Goal: Task Accomplishment & Management: Use online tool/utility

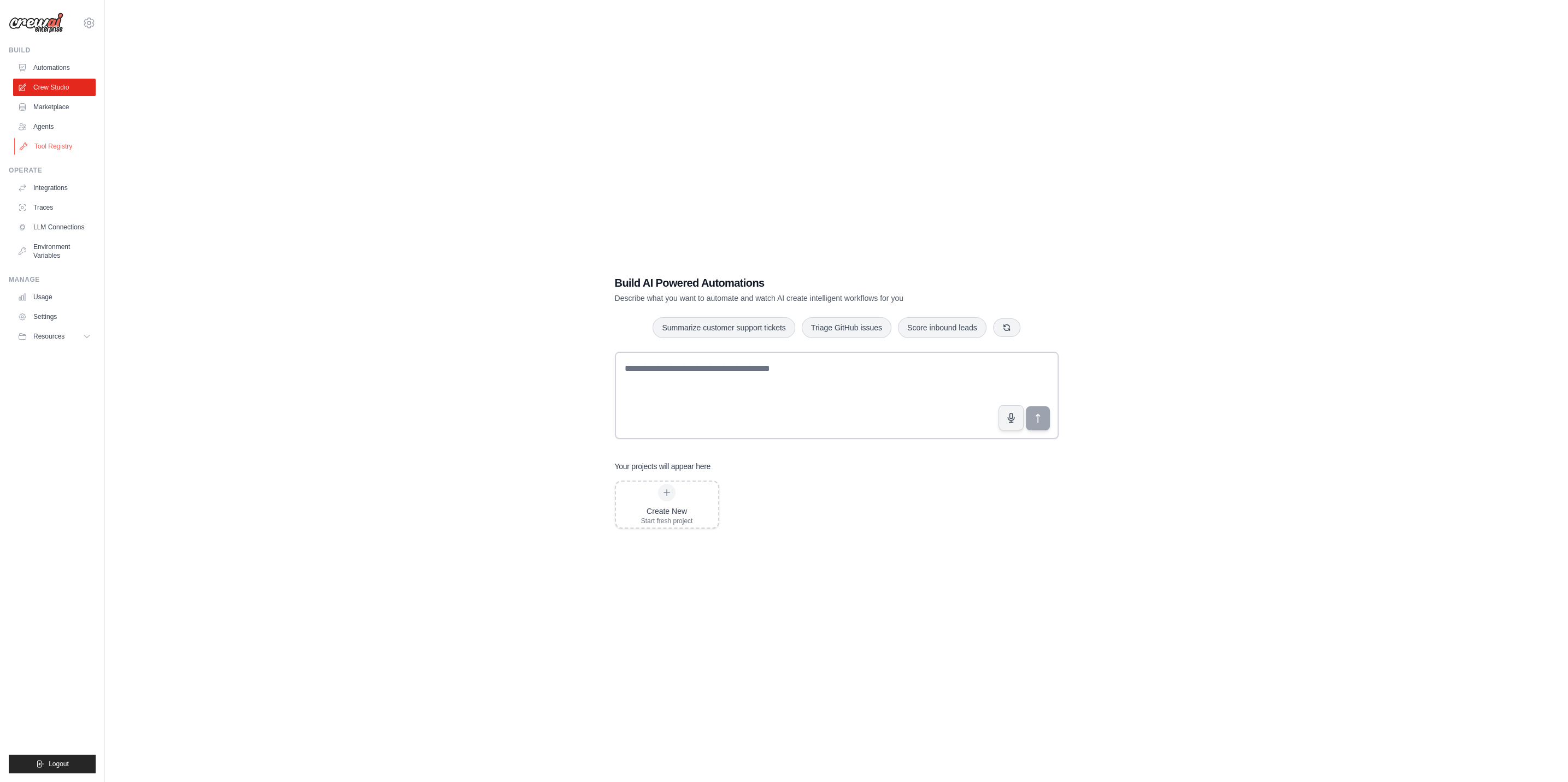
click at [70, 139] on link "Tool Registry" at bounding box center [55, 146] width 83 height 18
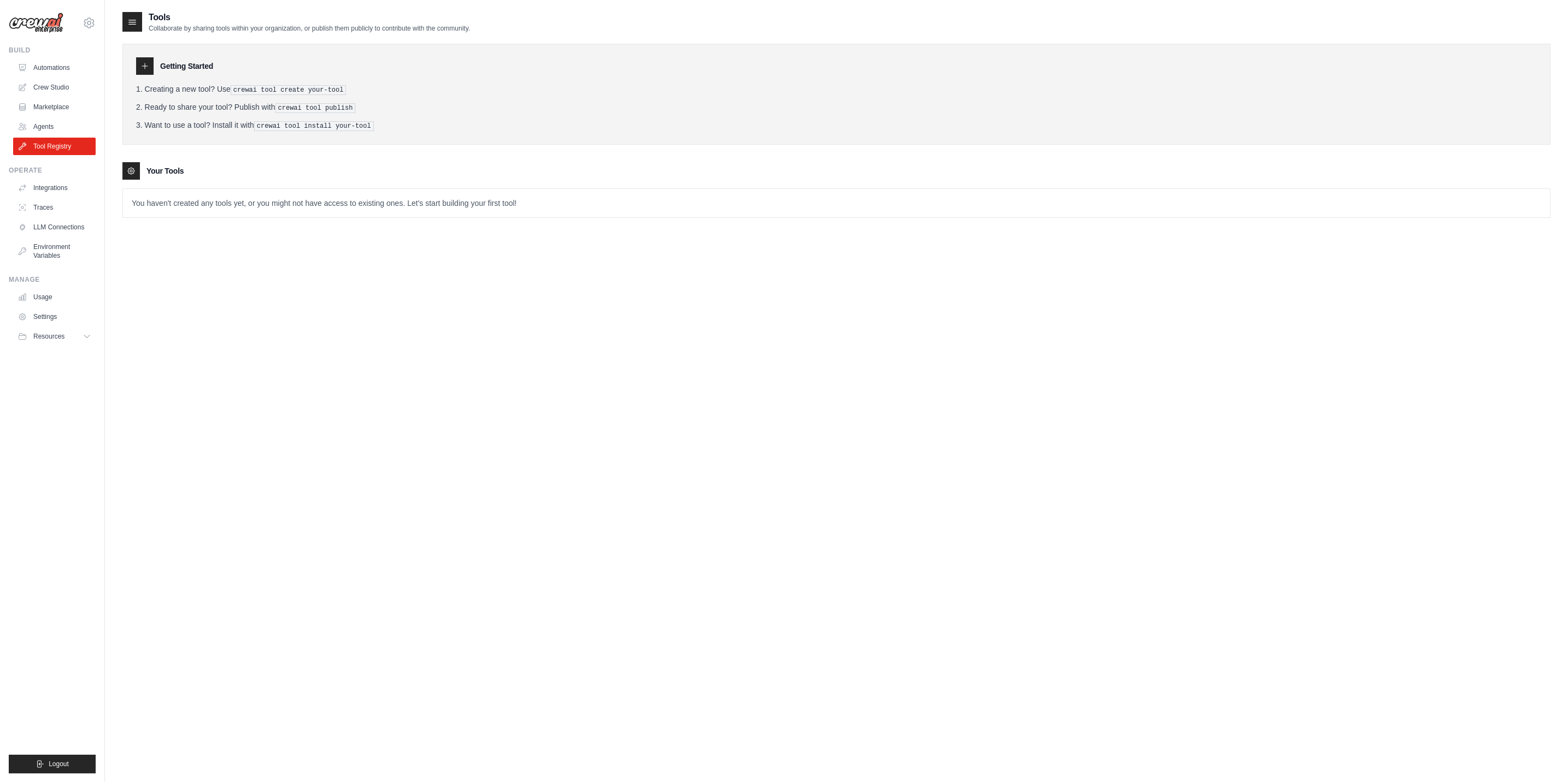
click at [201, 205] on p "You haven't created any tools yet, or you might not have access to existing one…" at bounding box center [836, 203] width 1427 height 28
click at [133, 169] on icon at bounding box center [131, 171] width 9 height 9
click at [155, 168] on h3 "Your Tools" at bounding box center [165, 171] width 37 height 11
click at [278, 91] on pre "crewai tool create your-tool" at bounding box center [288, 90] width 116 height 10
click at [48, 121] on link "Agents" at bounding box center [55, 127] width 83 height 18
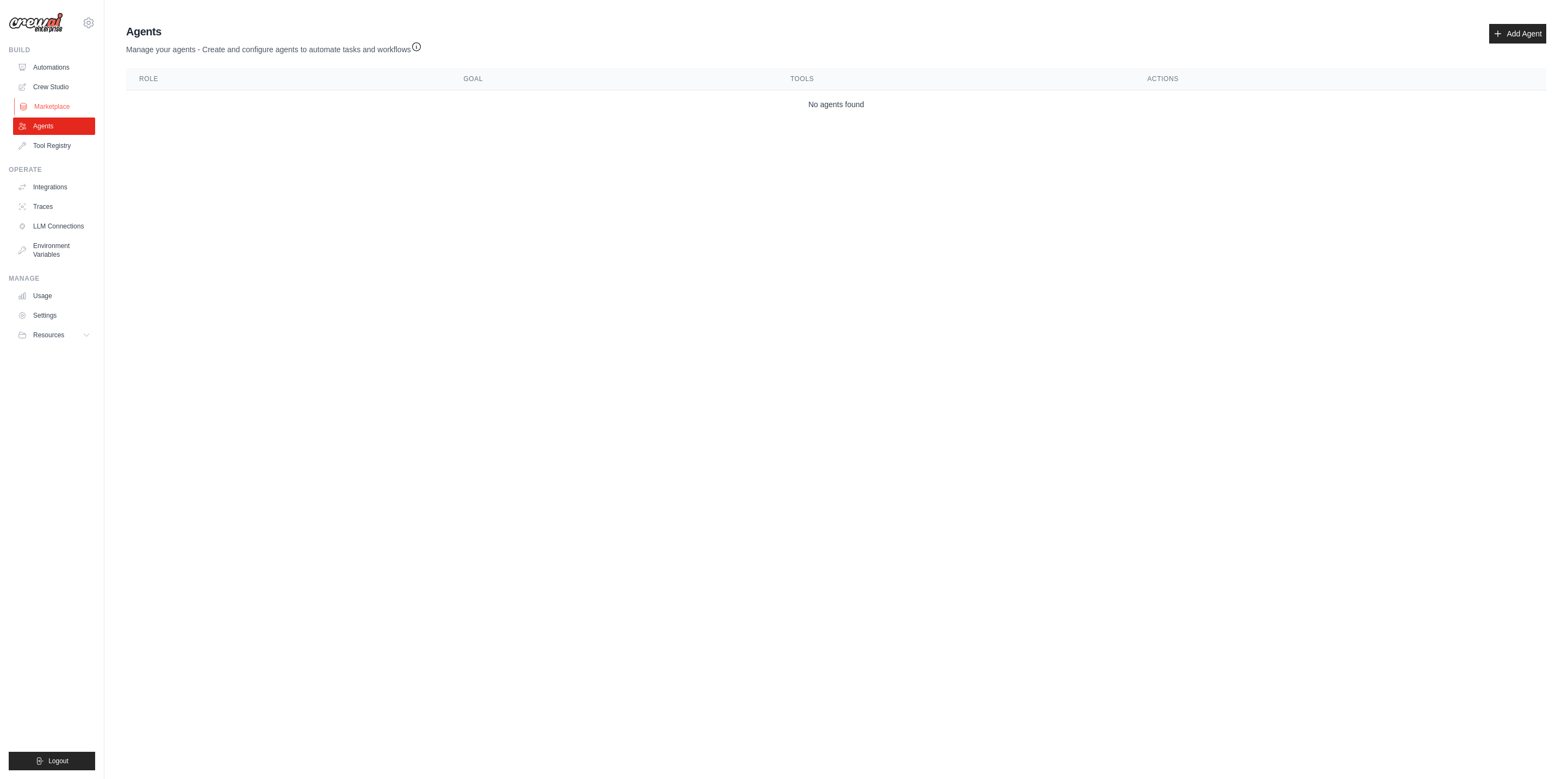
click at [60, 105] on link "Marketplace" at bounding box center [55, 107] width 82 height 18
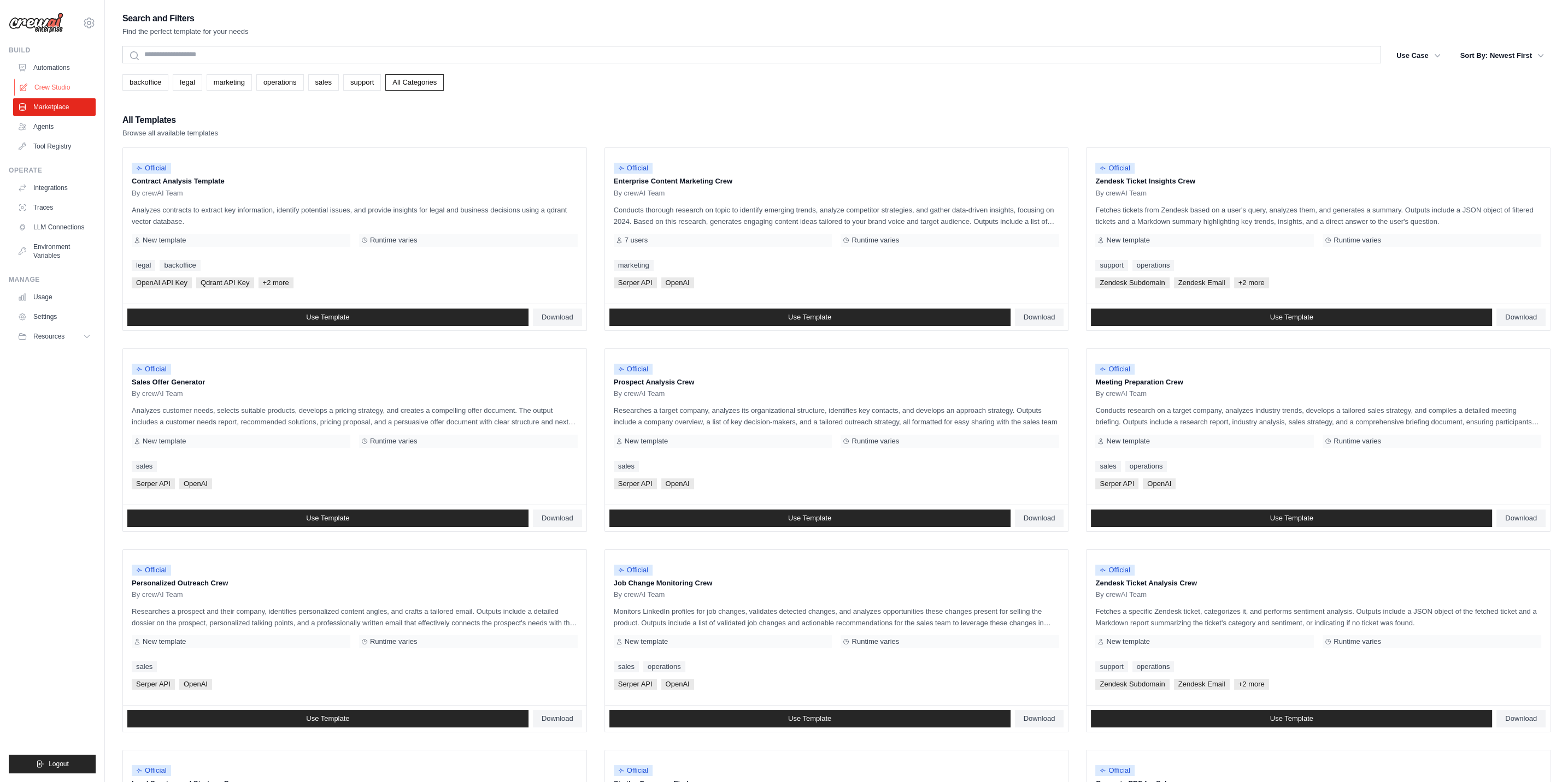
click at [59, 84] on link "Crew Studio" at bounding box center [55, 87] width 83 height 18
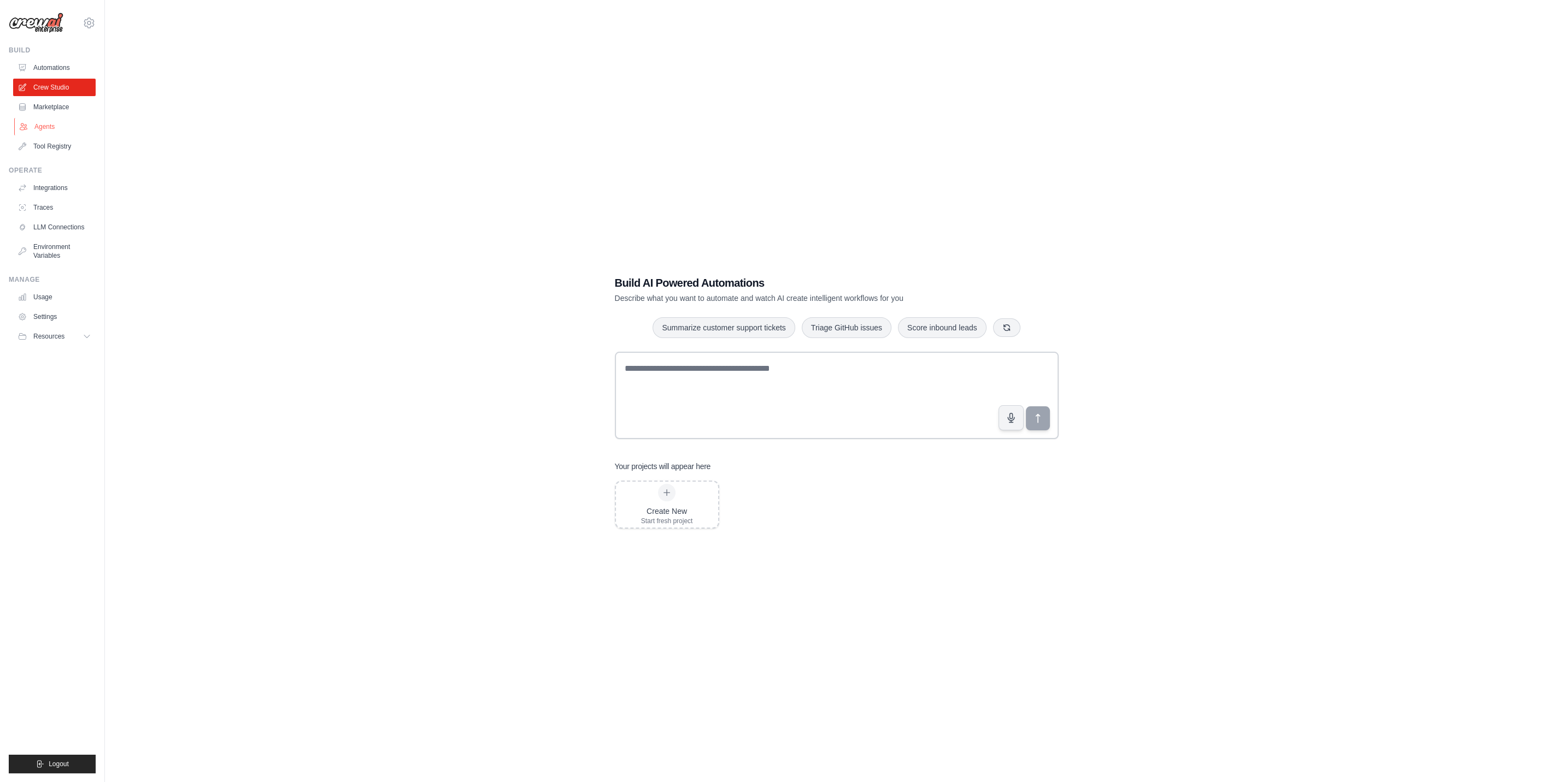
click at [50, 124] on link "Agents" at bounding box center [55, 127] width 83 height 18
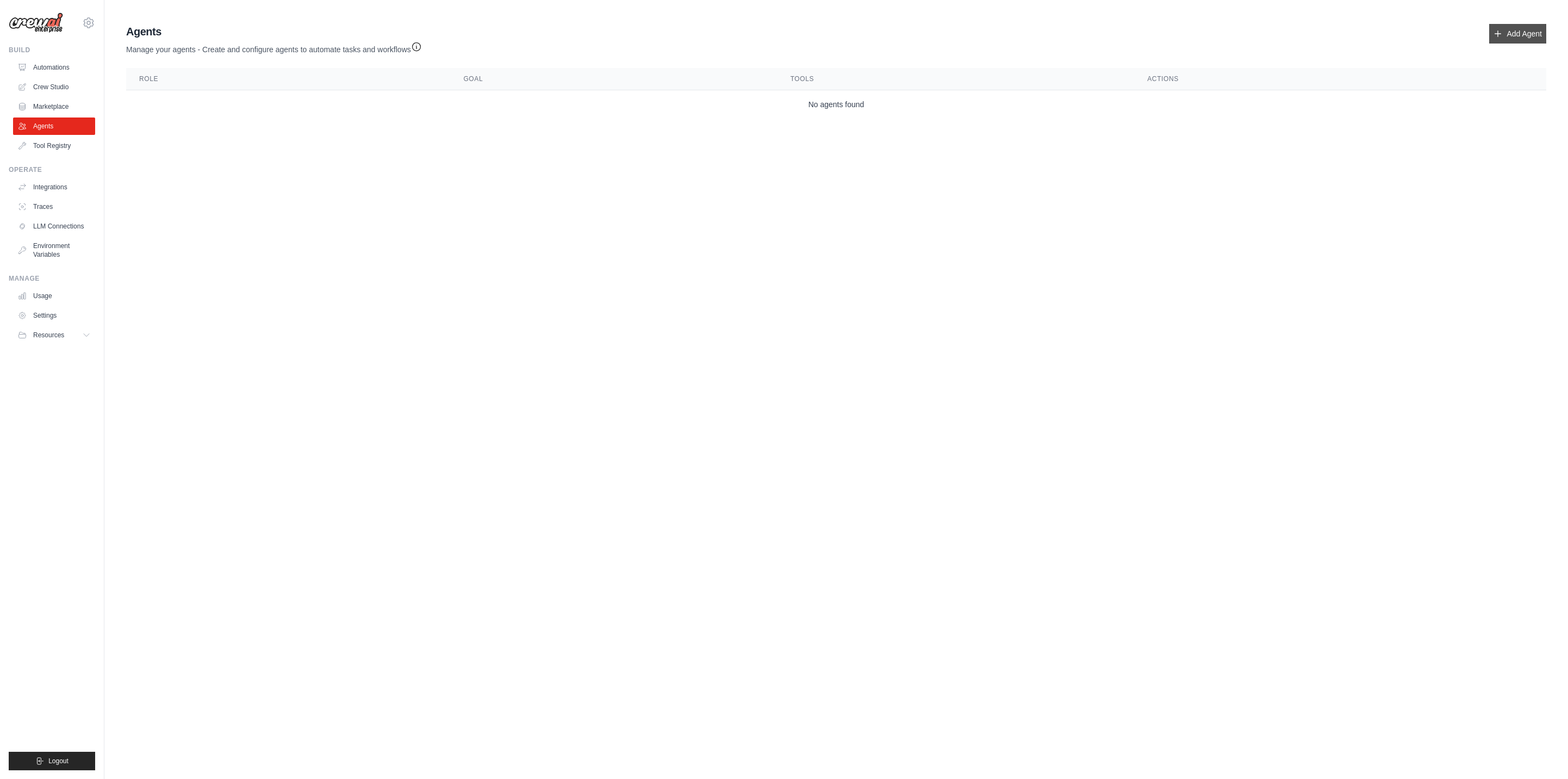
click at [1519, 30] on link "Add Agent" at bounding box center [1517, 33] width 57 height 19
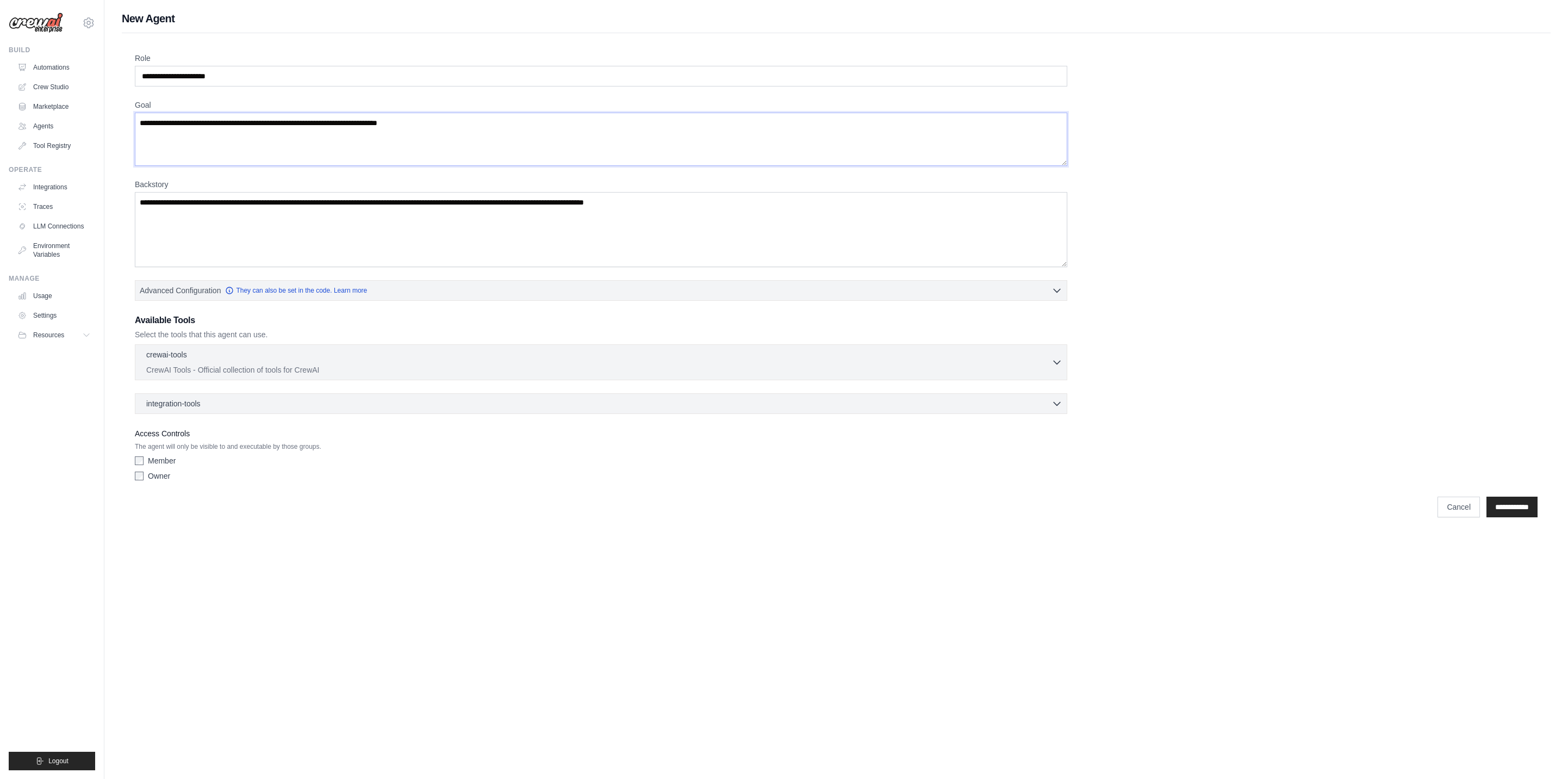
click at [502, 143] on textarea "Goal" at bounding box center [601, 139] width 933 height 54
click at [443, 283] on button "Advanced Configuration They can also be set in the code. Learn more" at bounding box center [601, 290] width 931 height 19
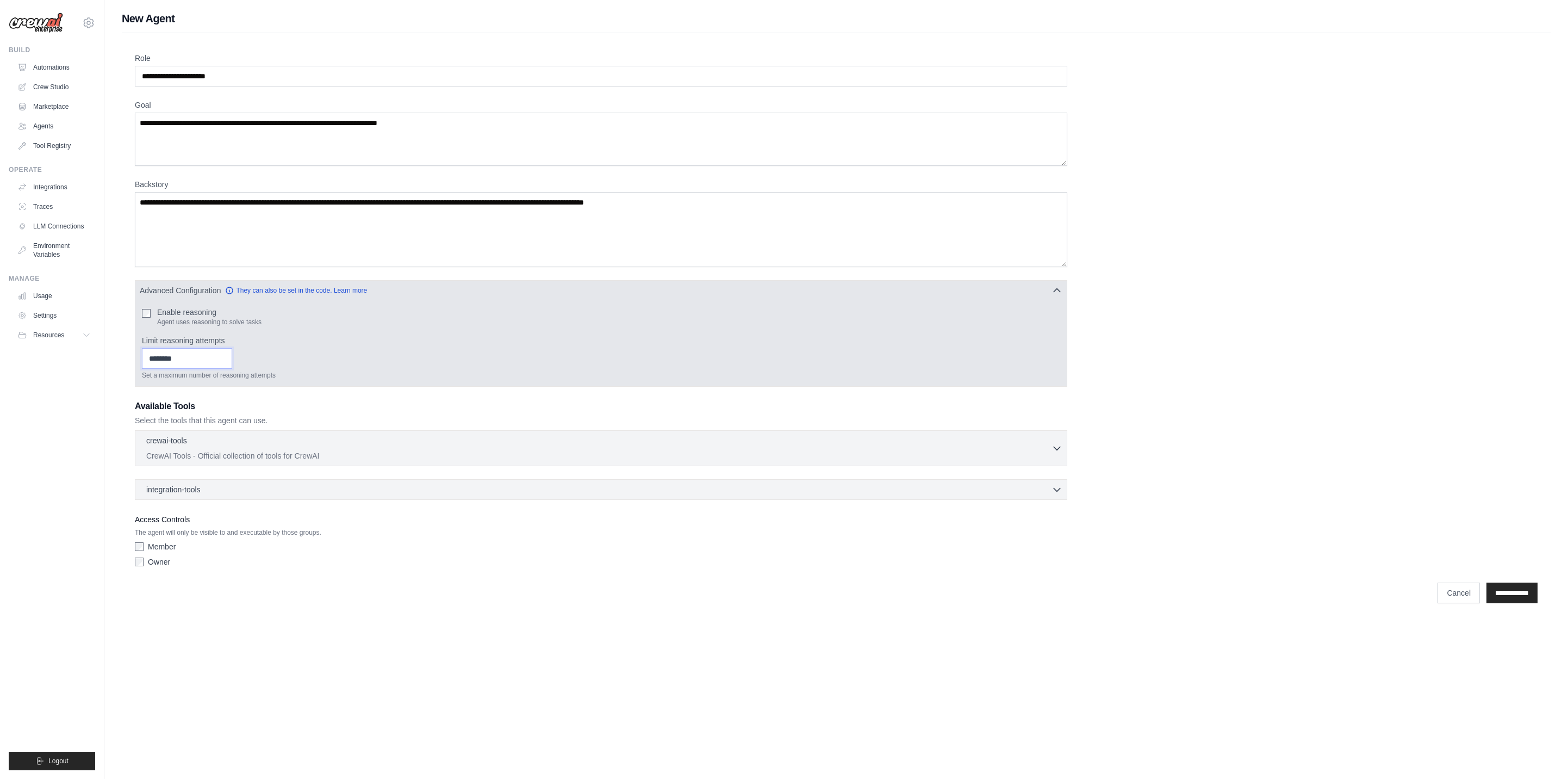
click at [217, 362] on input "Limit reasoning attempts" at bounding box center [187, 359] width 90 height 21
click at [409, 291] on button "Advanced Configuration They can also be set in the code. Learn more" at bounding box center [601, 290] width 931 height 19
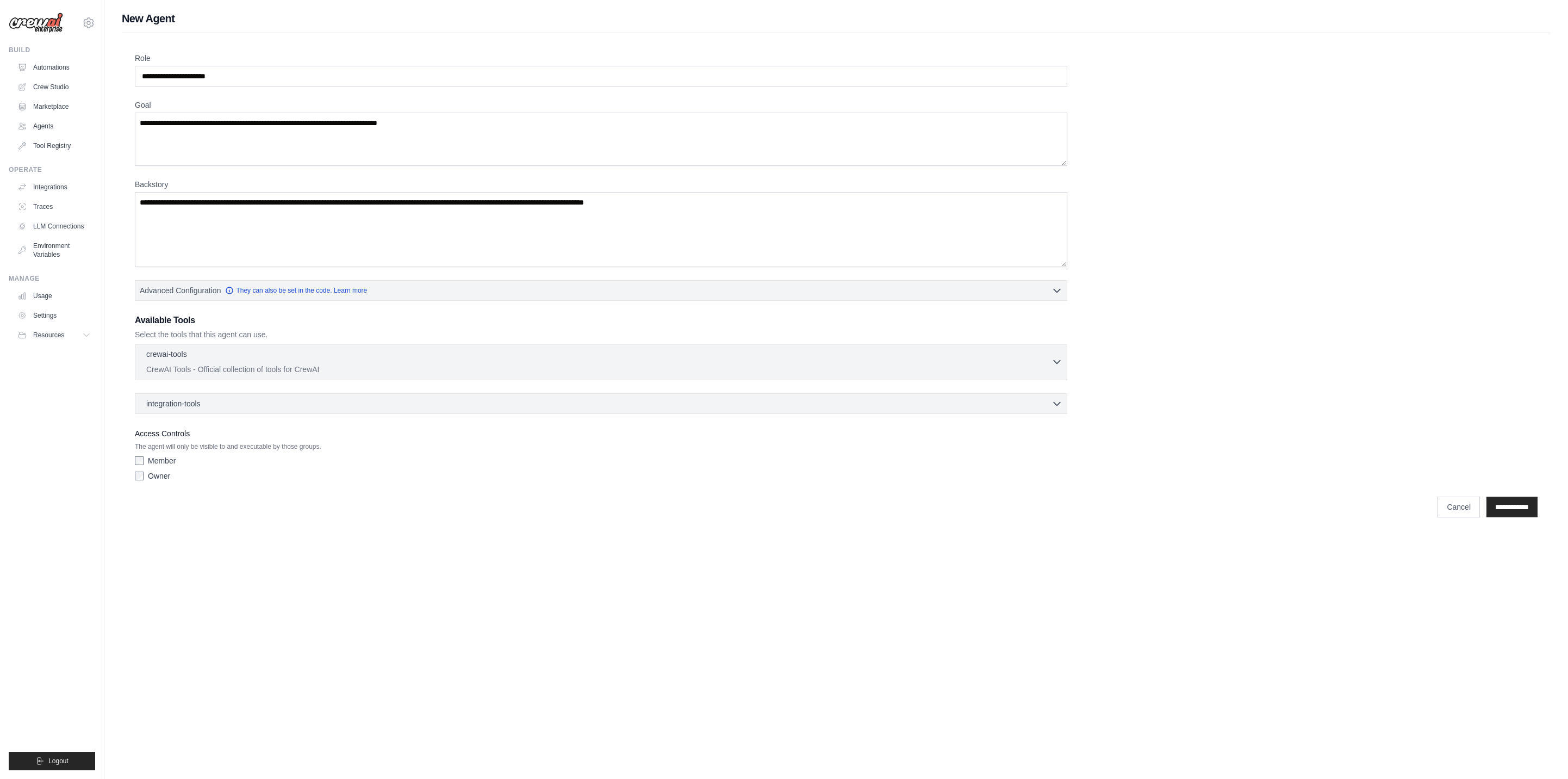
click at [344, 371] on p "CrewAI Tools - Official collection of tools for CrewAI" at bounding box center [598, 370] width 905 height 11
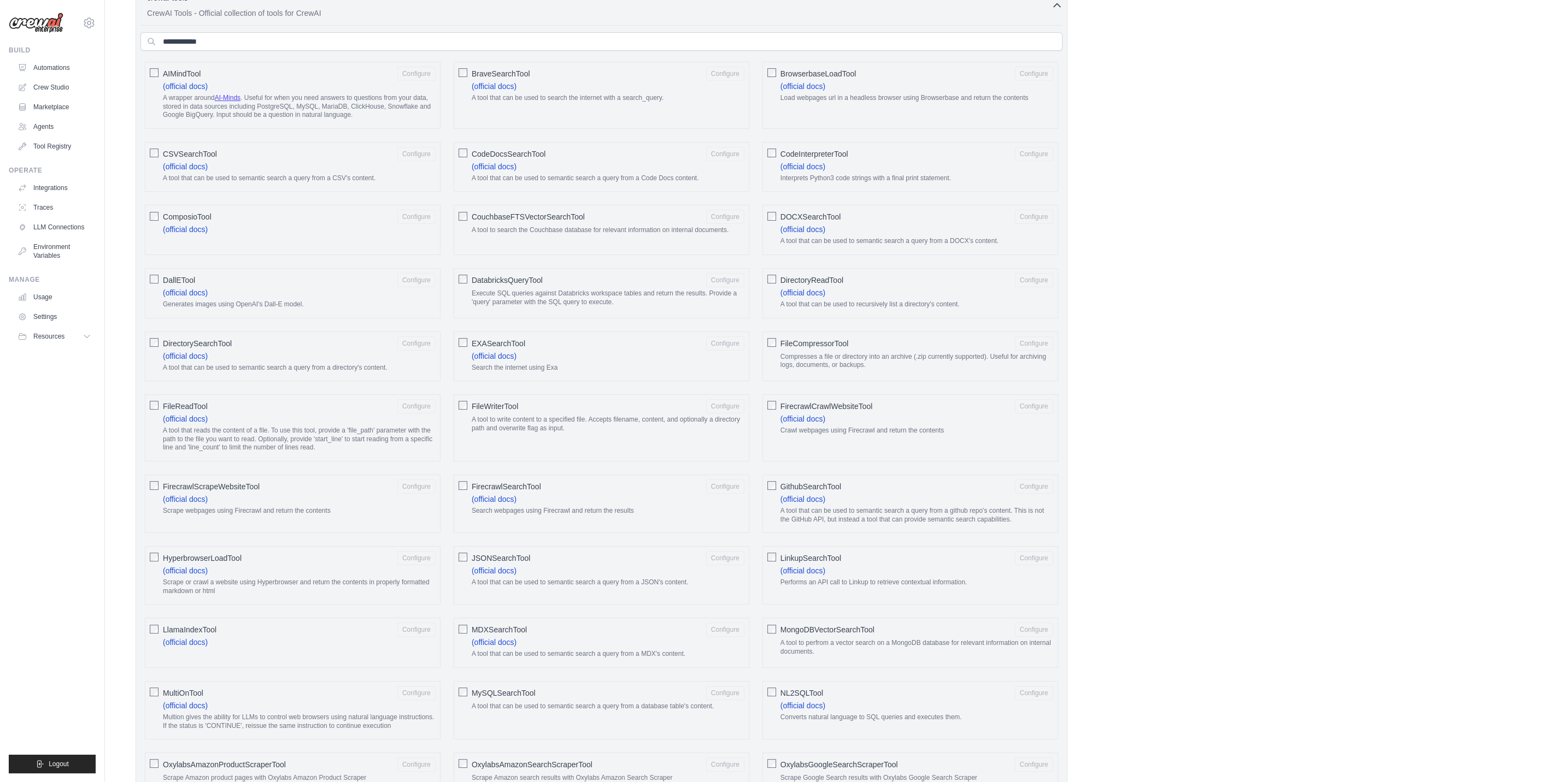
scroll to position [437, 0]
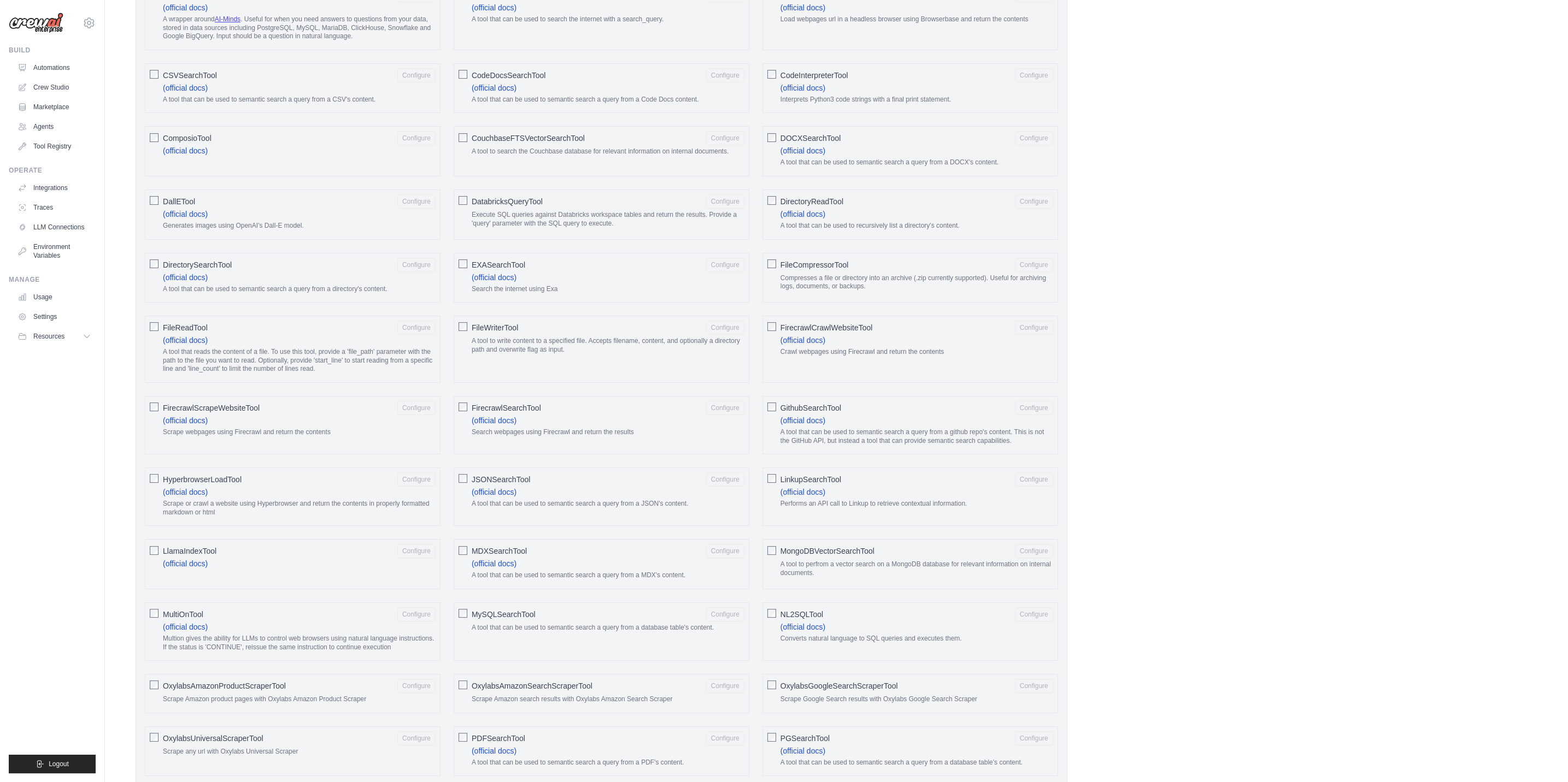
click at [866, 500] on p "Performs an API call to Linkup to retrieve contextual information." at bounding box center [916, 504] width 273 height 9
click at [865, 500] on p "Performs an API call to Linkup to retrieve contextual information." at bounding box center [916, 504] width 273 height 9
click at [1141, 420] on div "Role Goal Backstory Advanced Configuration They can also be set in the code. Le…" at bounding box center [836, 613] width 1402 height 1993
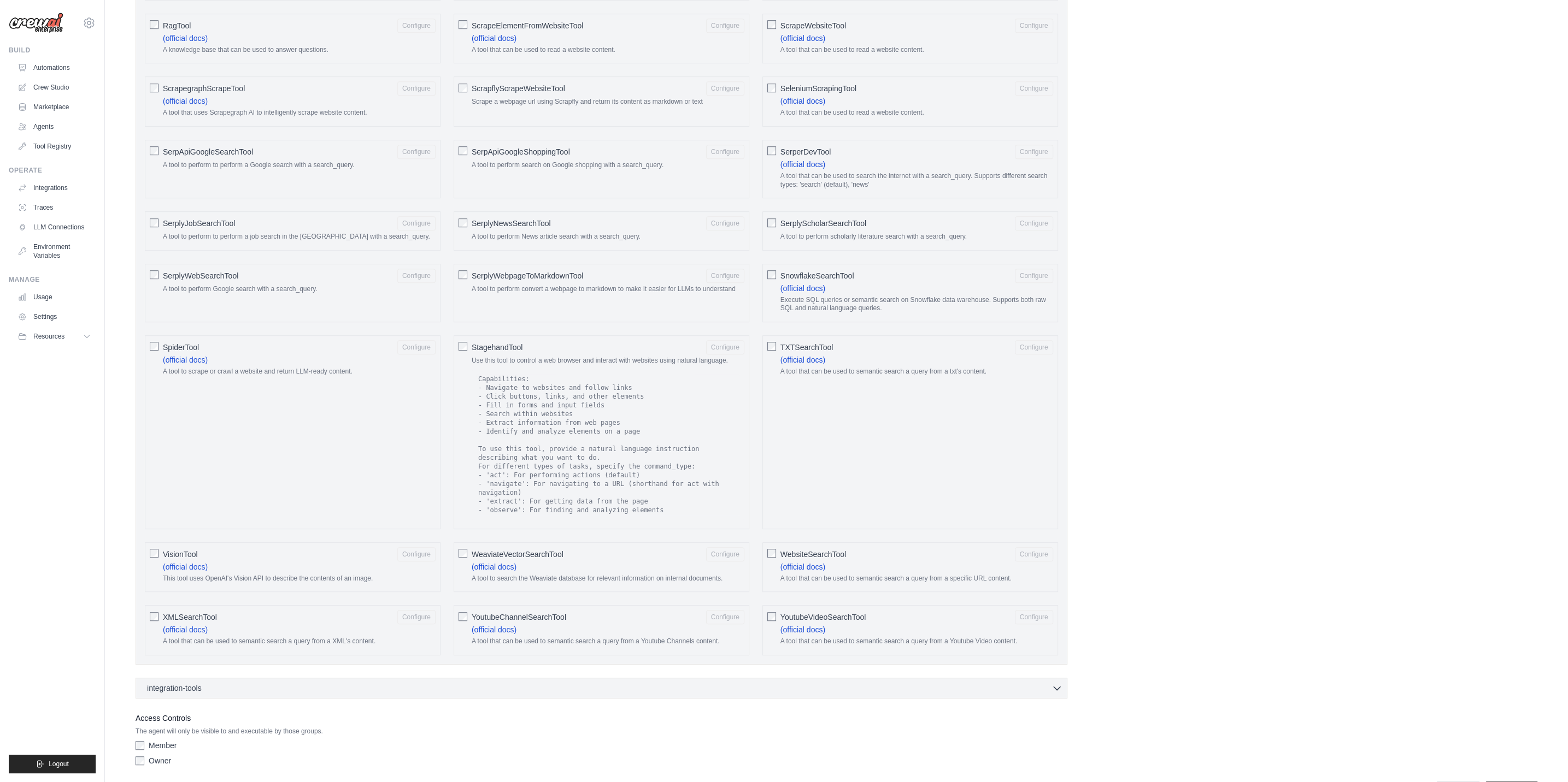
scroll to position [1311, 0]
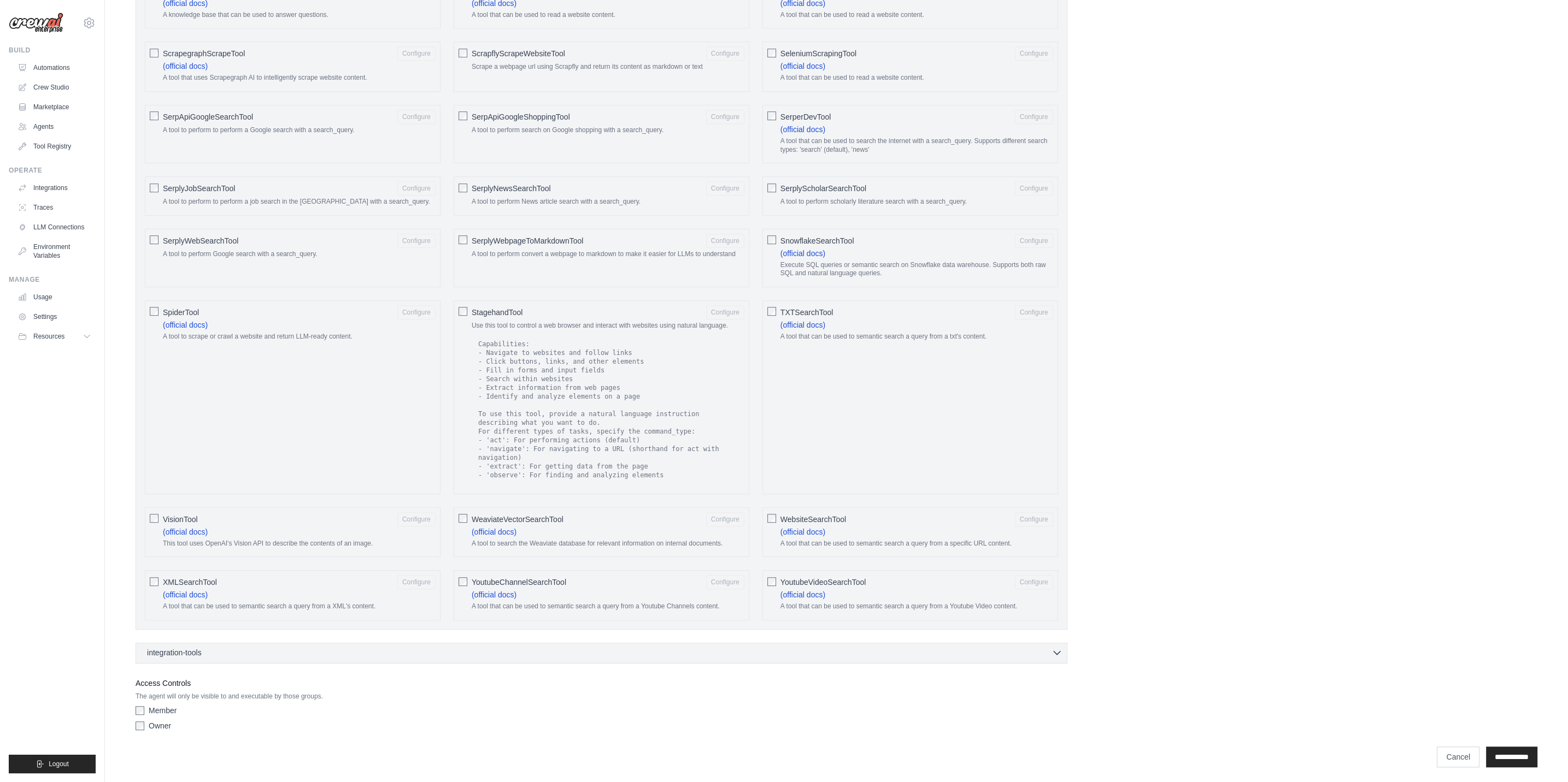
click at [341, 658] on div "integration-tools 0 selected" at bounding box center [604, 652] width 915 height 11
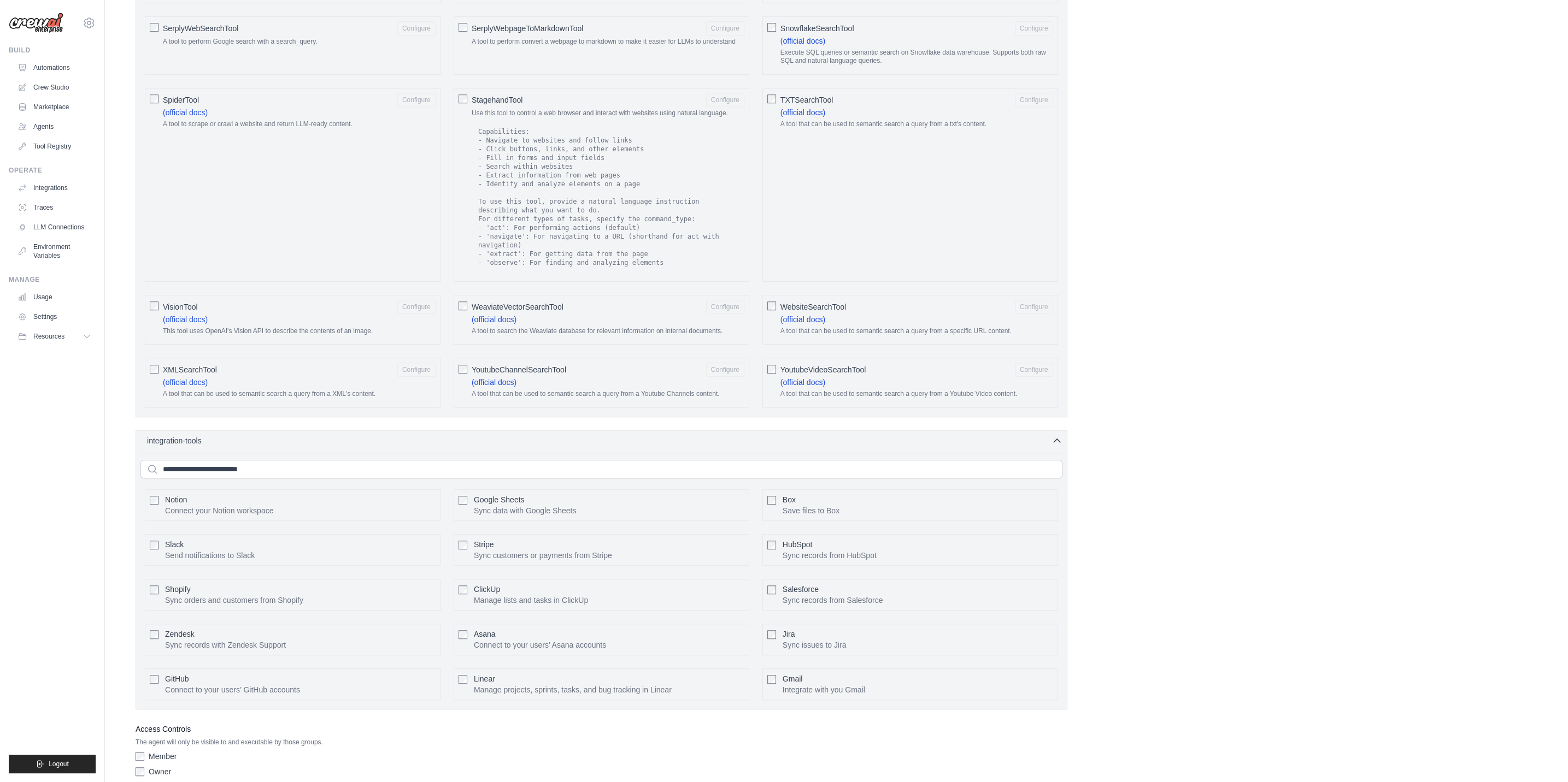
scroll to position [1576, 0]
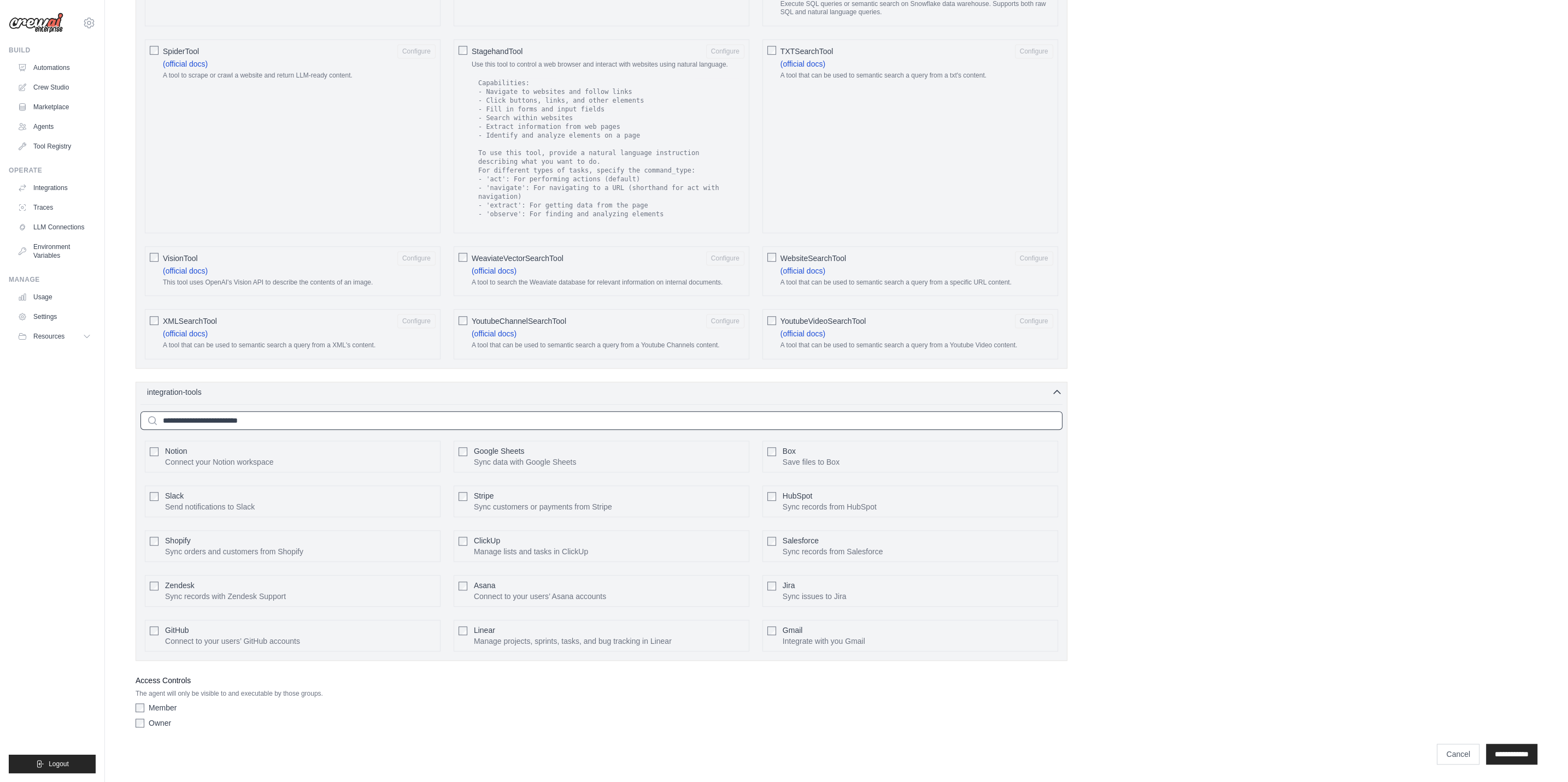
click at [653, 418] on input "text" at bounding box center [601, 421] width 922 height 18
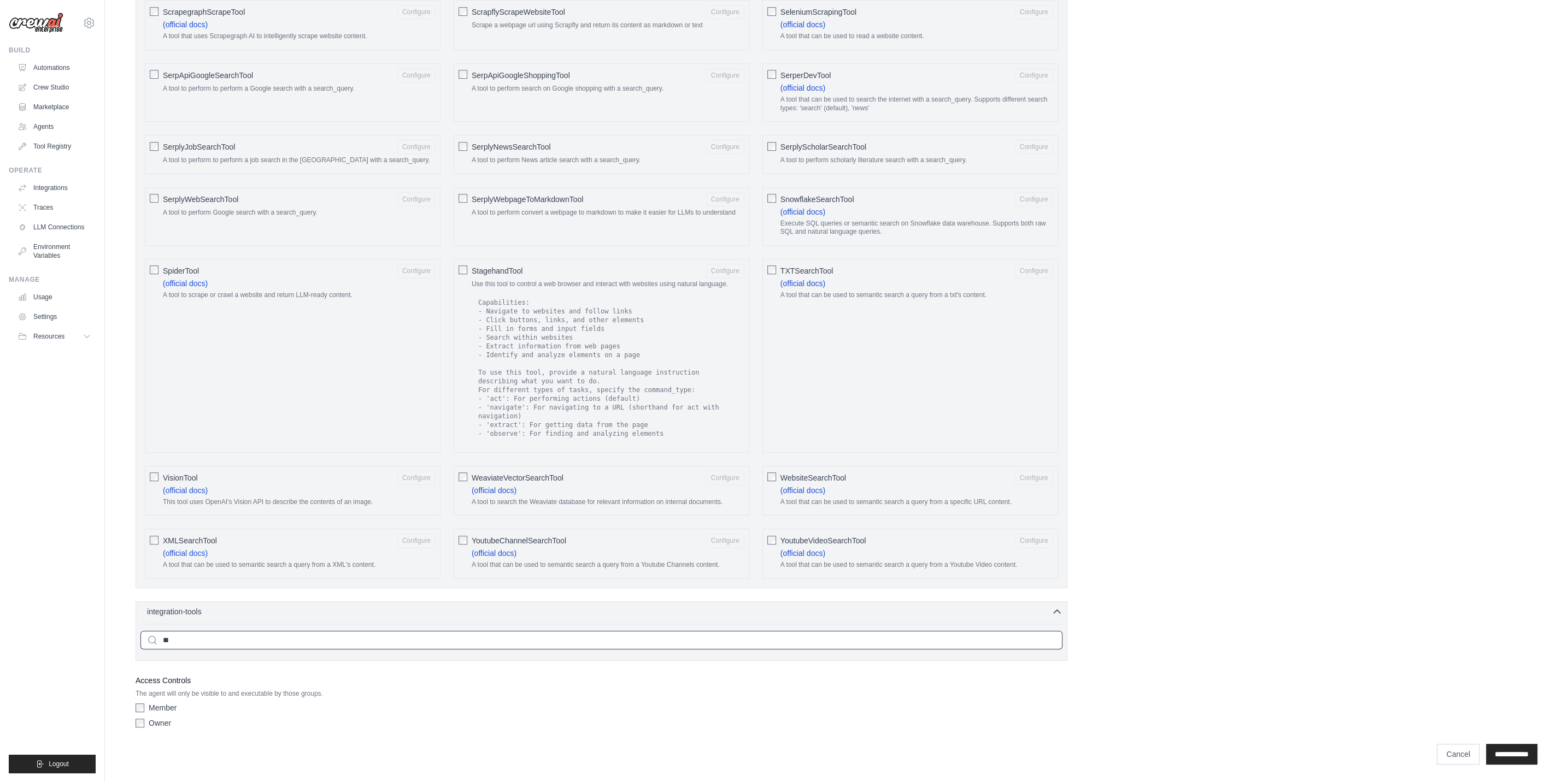
type input "*"
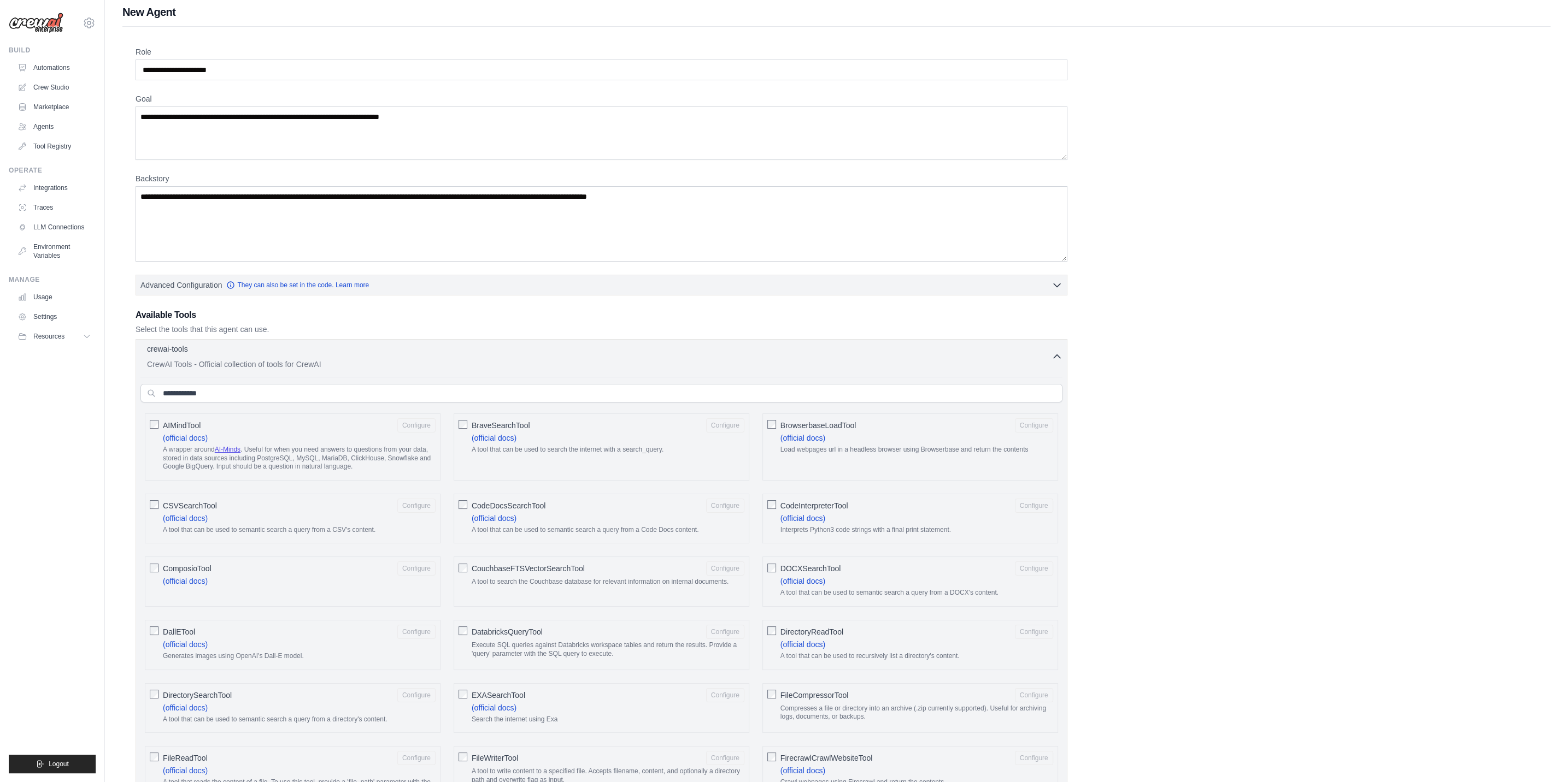
scroll to position [0, 0]
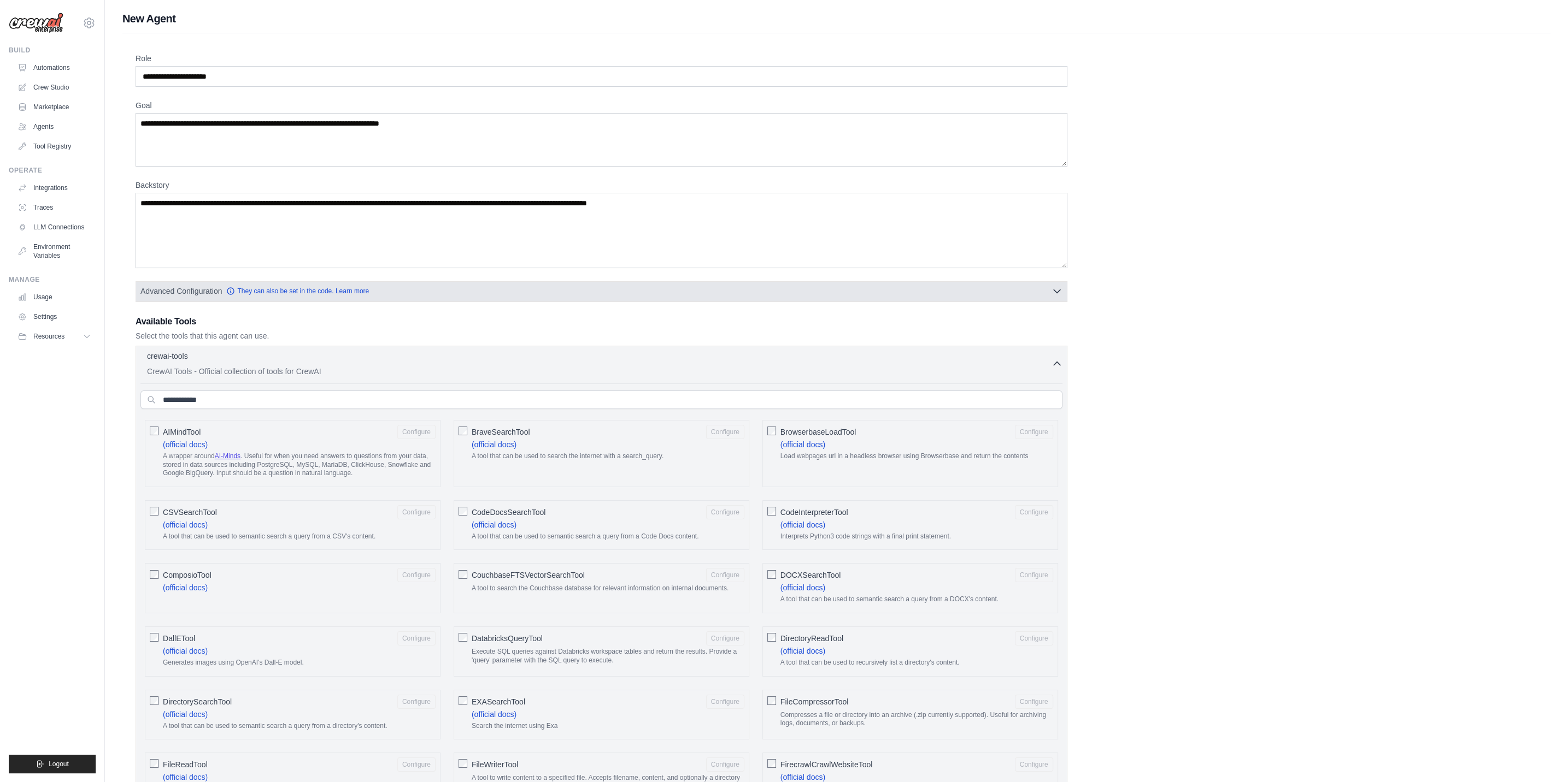
drag, startPoint x: 455, startPoint y: 292, endPoint x: 461, endPoint y: 293, distance: 6.1
click at [457, 293] on button "Advanced Configuration They can also be set in the code. Learn more" at bounding box center [601, 291] width 931 height 20
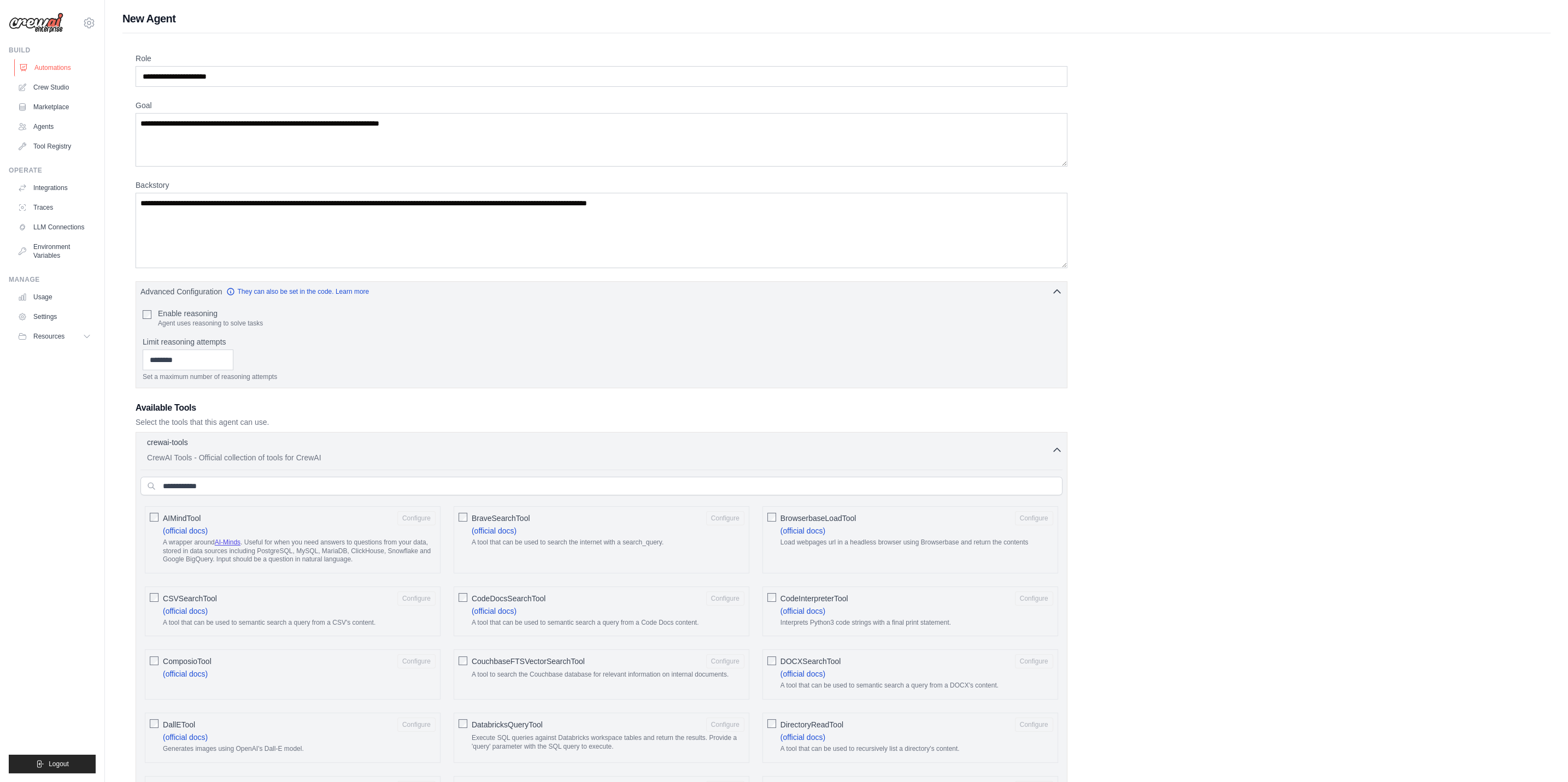
click at [39, 64] on link "Automations" at bounding box center [55, 67] width 83 height 18
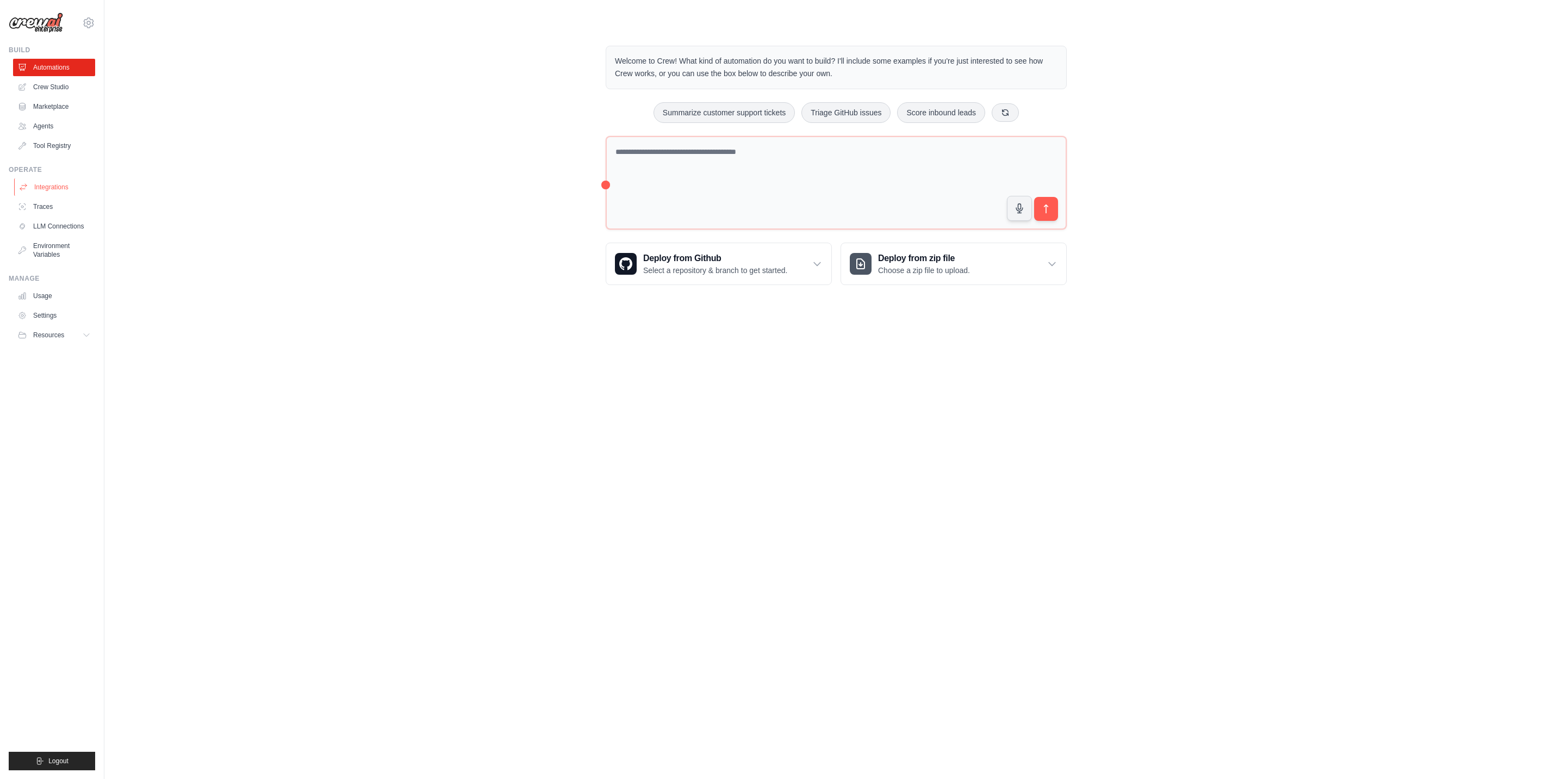
click at [69, 182] on link "Integrations" at bounding box center [55, 187] width 82 height 18
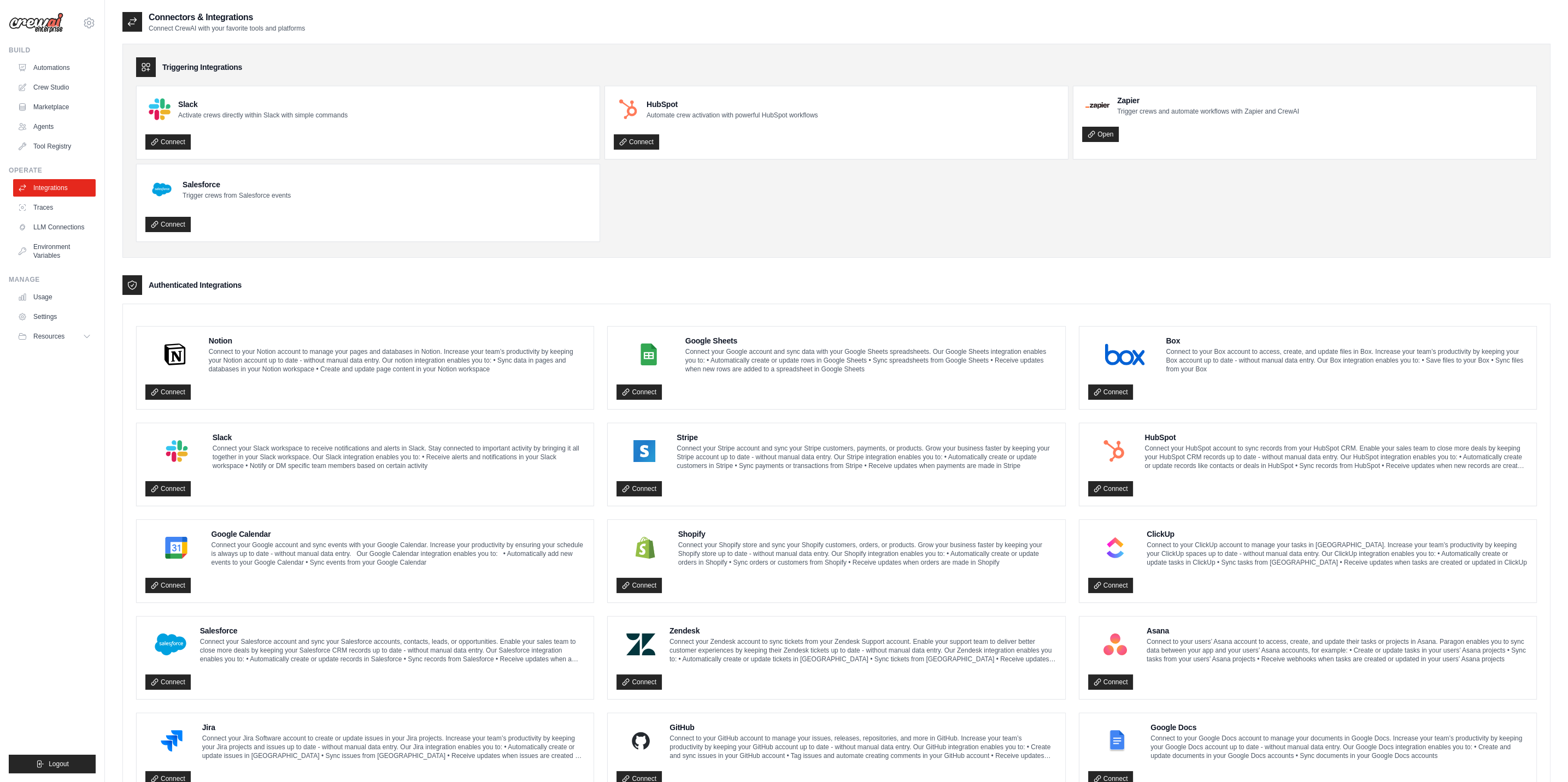
click at [141, 65] on icon at bounding box center [146, 67] width 11 height 11
click at [79, 200] on link "Traces" at bounding box center [55, 207] width 83 height 18
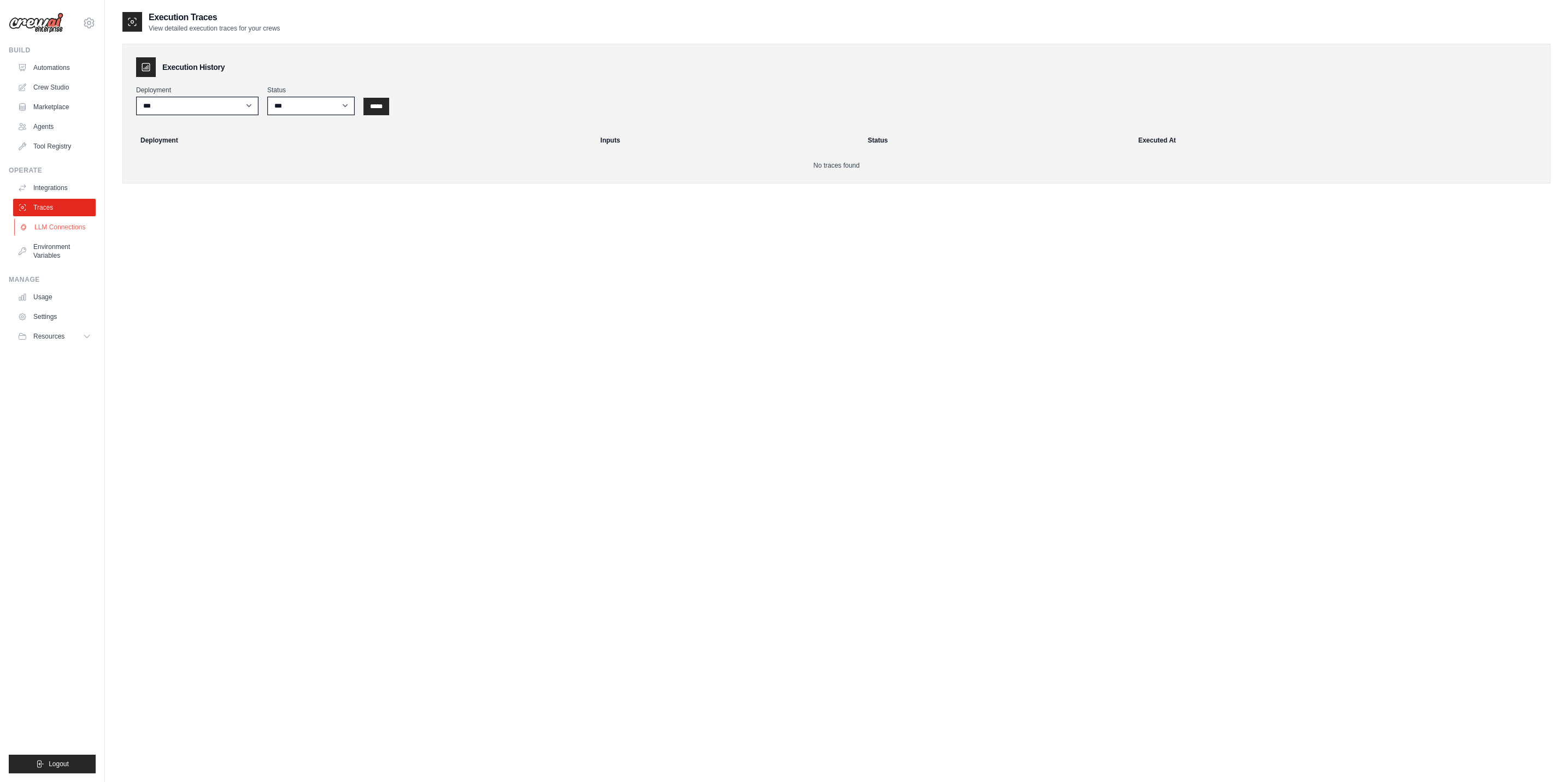
click at [73, 223] on link "LLM Connections" at bounding box center [55, 227] width 83 height 18
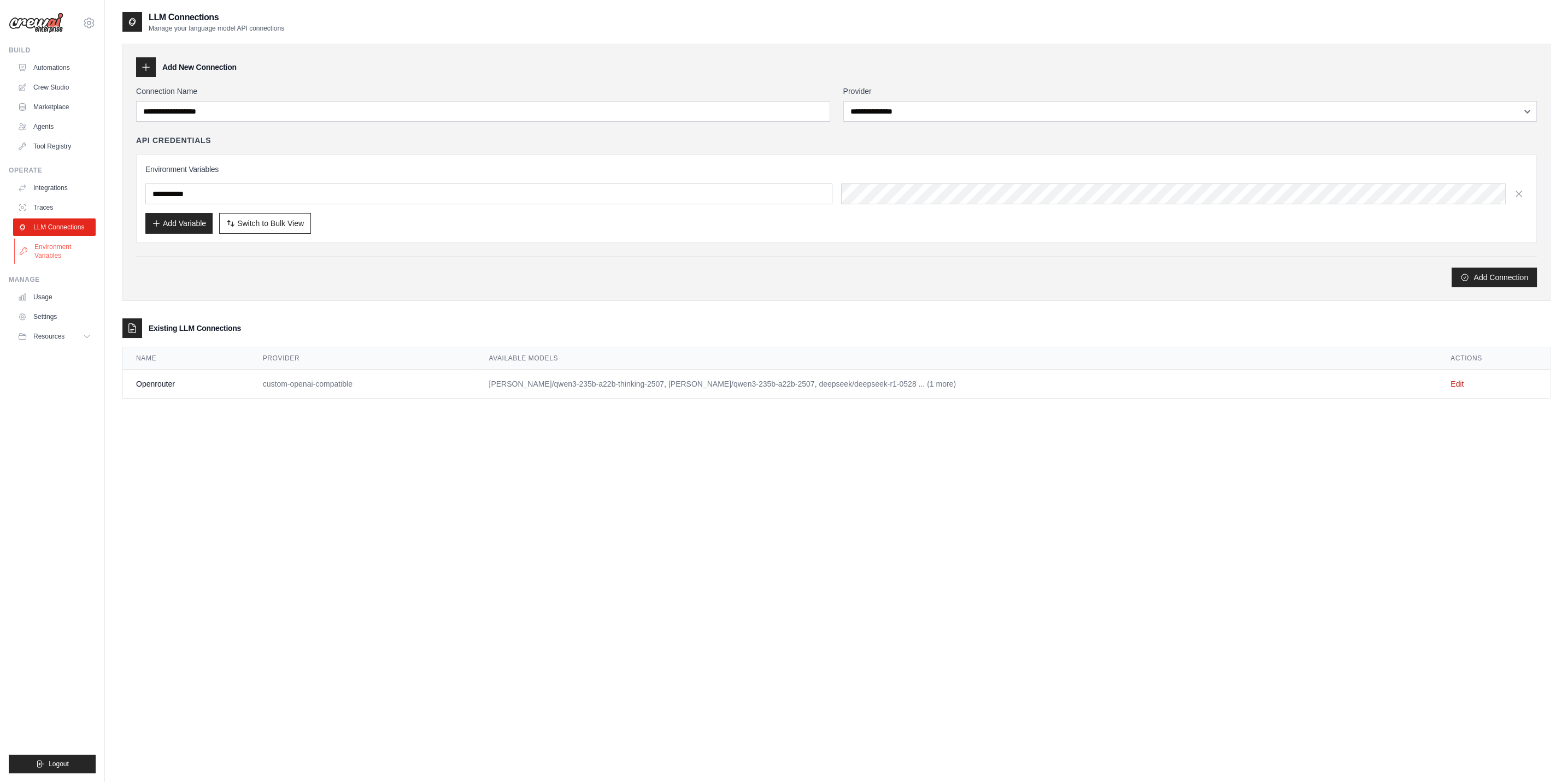
click at [84, 256] on link "Environment Variables" at bounding box center [55, 251] width 83 height 26
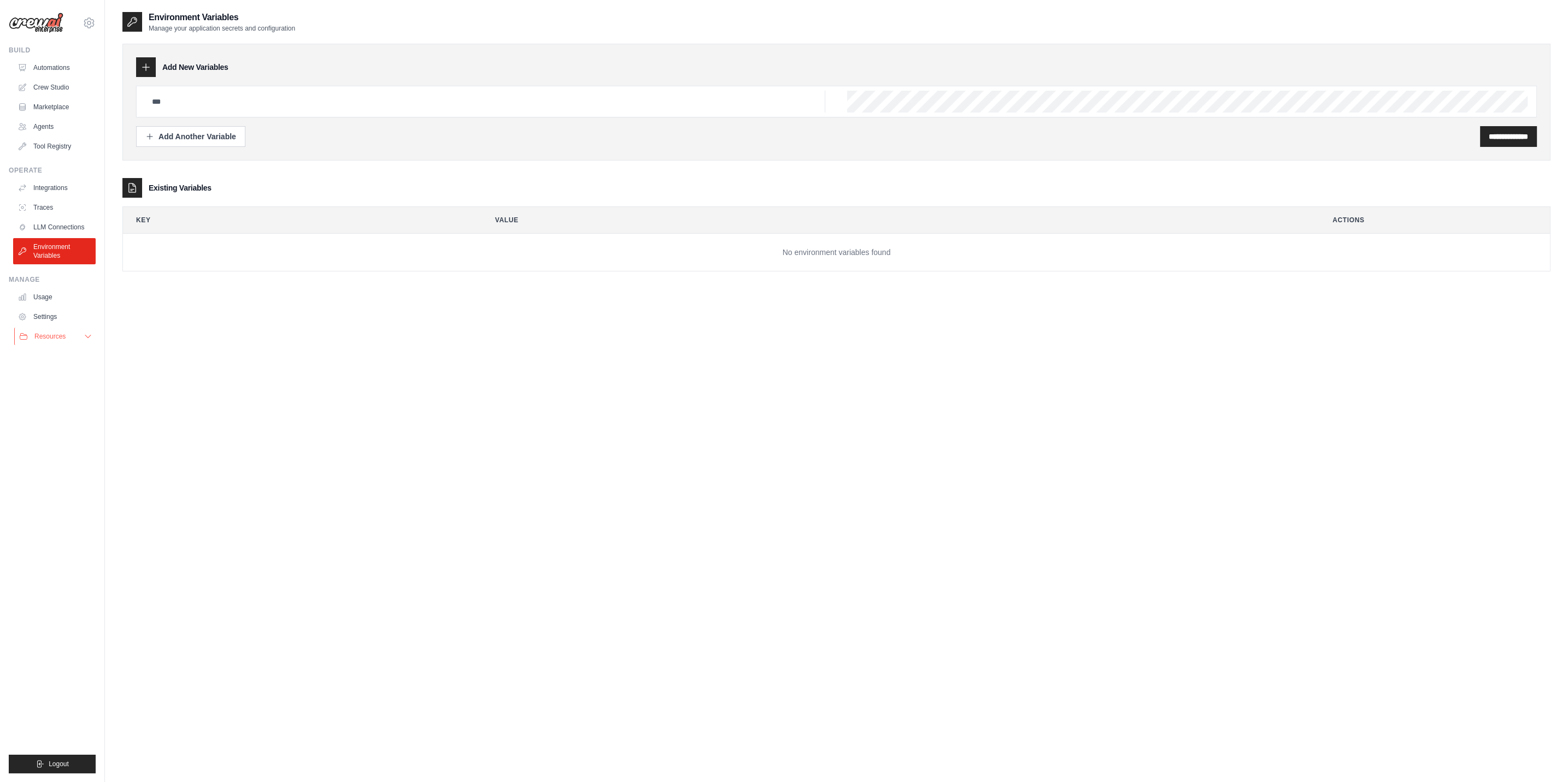
click at [72, 334] on button "Resources" at bounding box center [55, 336] width 83 height 18
click at [58, 113] on link "Marketplace" at bounding box center [55, 107] width 83 height 18
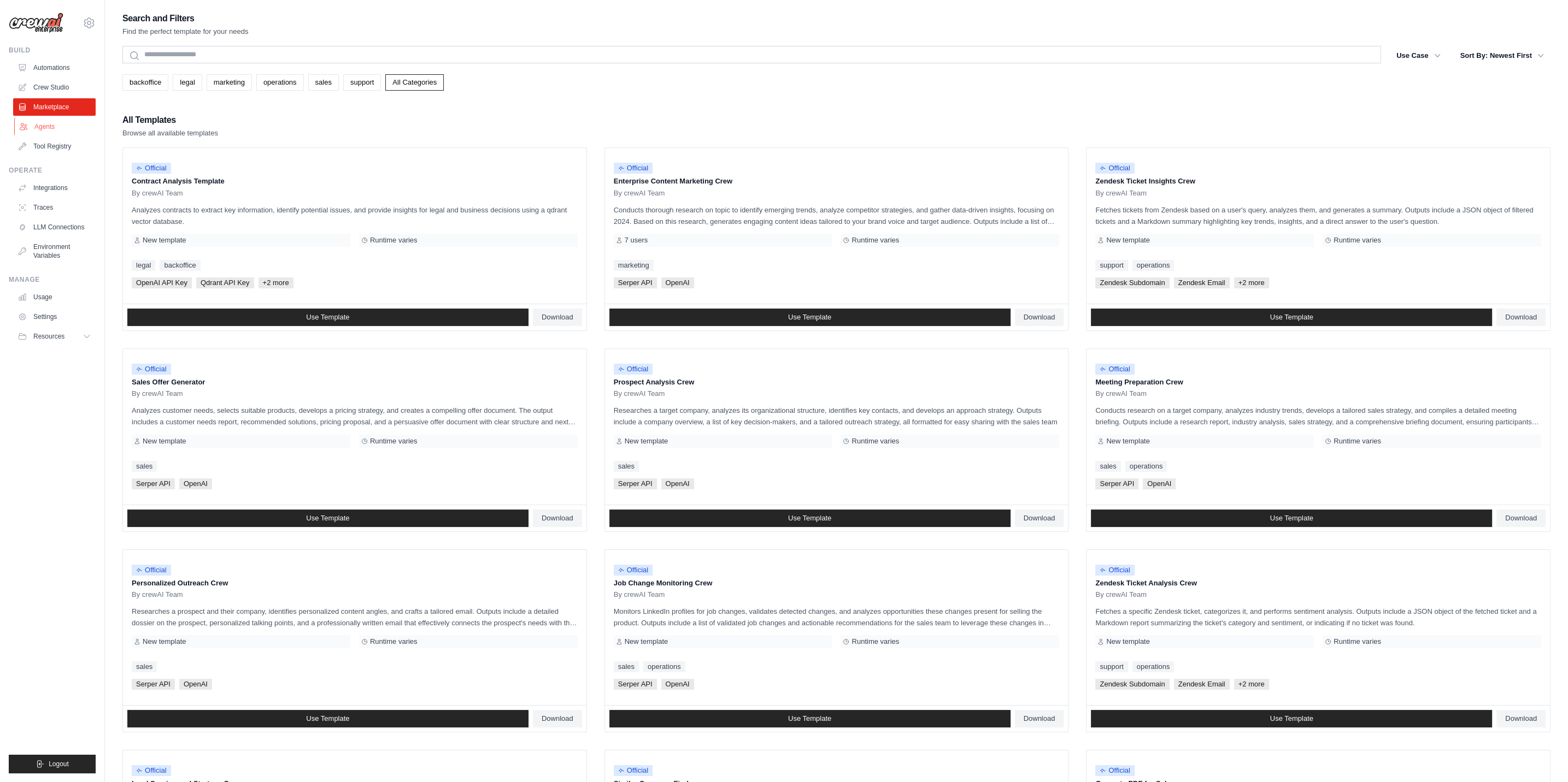
click at [61, 128] on link "Agents" at bounding box center [55, 127] width 83 height 18
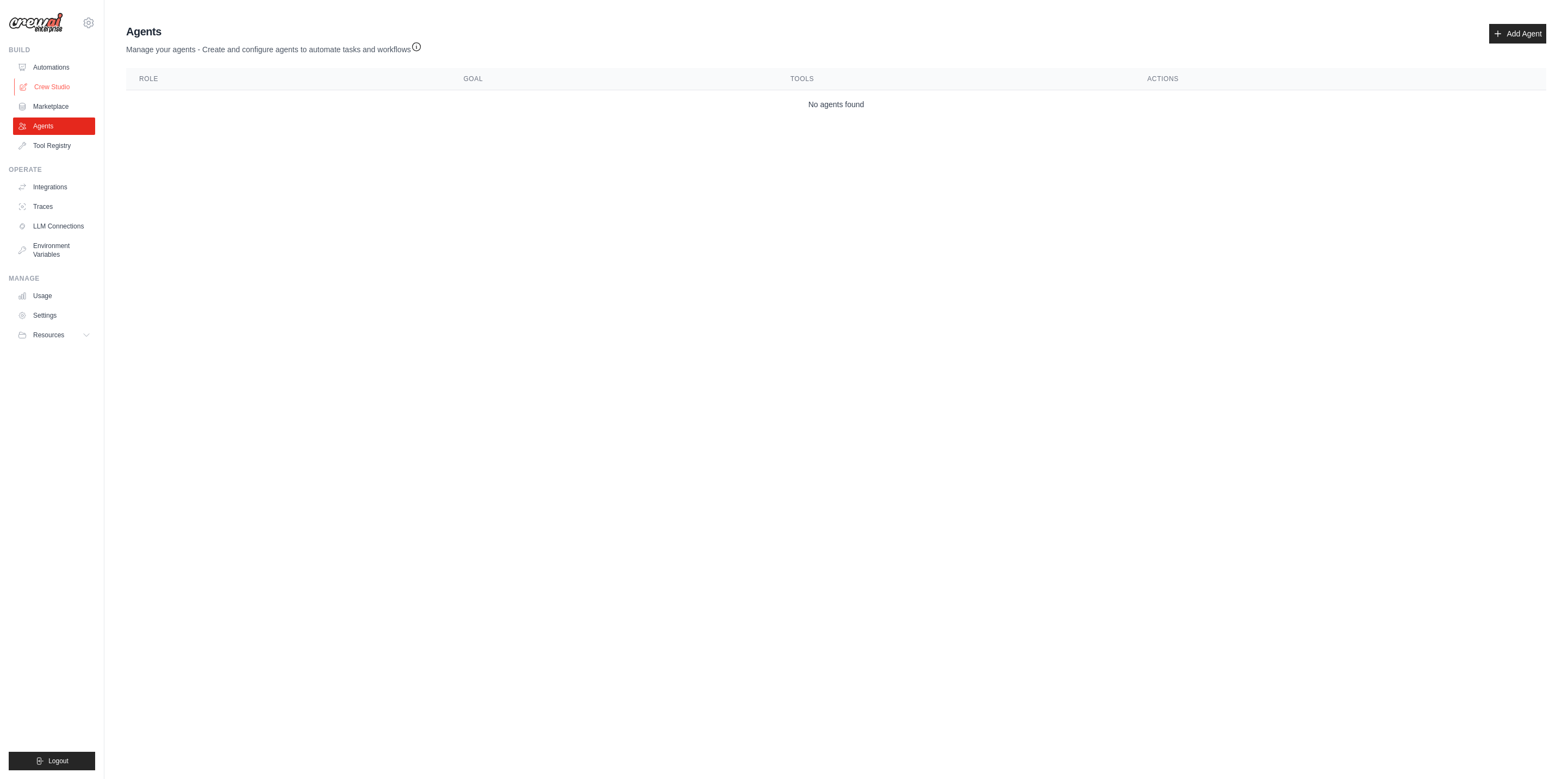
click at [48, 84] on link "Crew Studio" at bounding box center [55, 87] width 82 height 18
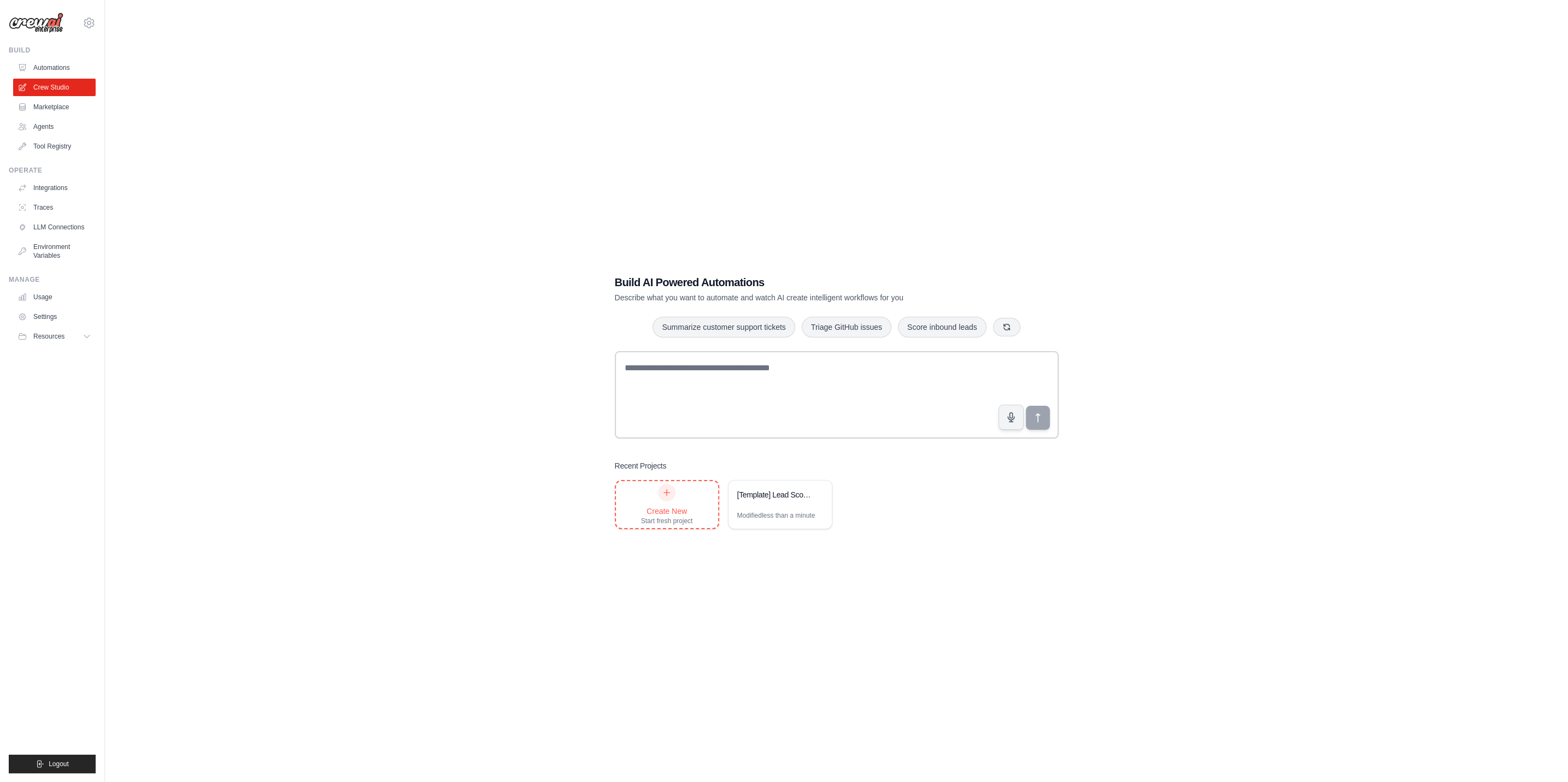
click at [676, 496] on div "Create New Start fresh project" at bounding box center [667, 504] width 52 height 42
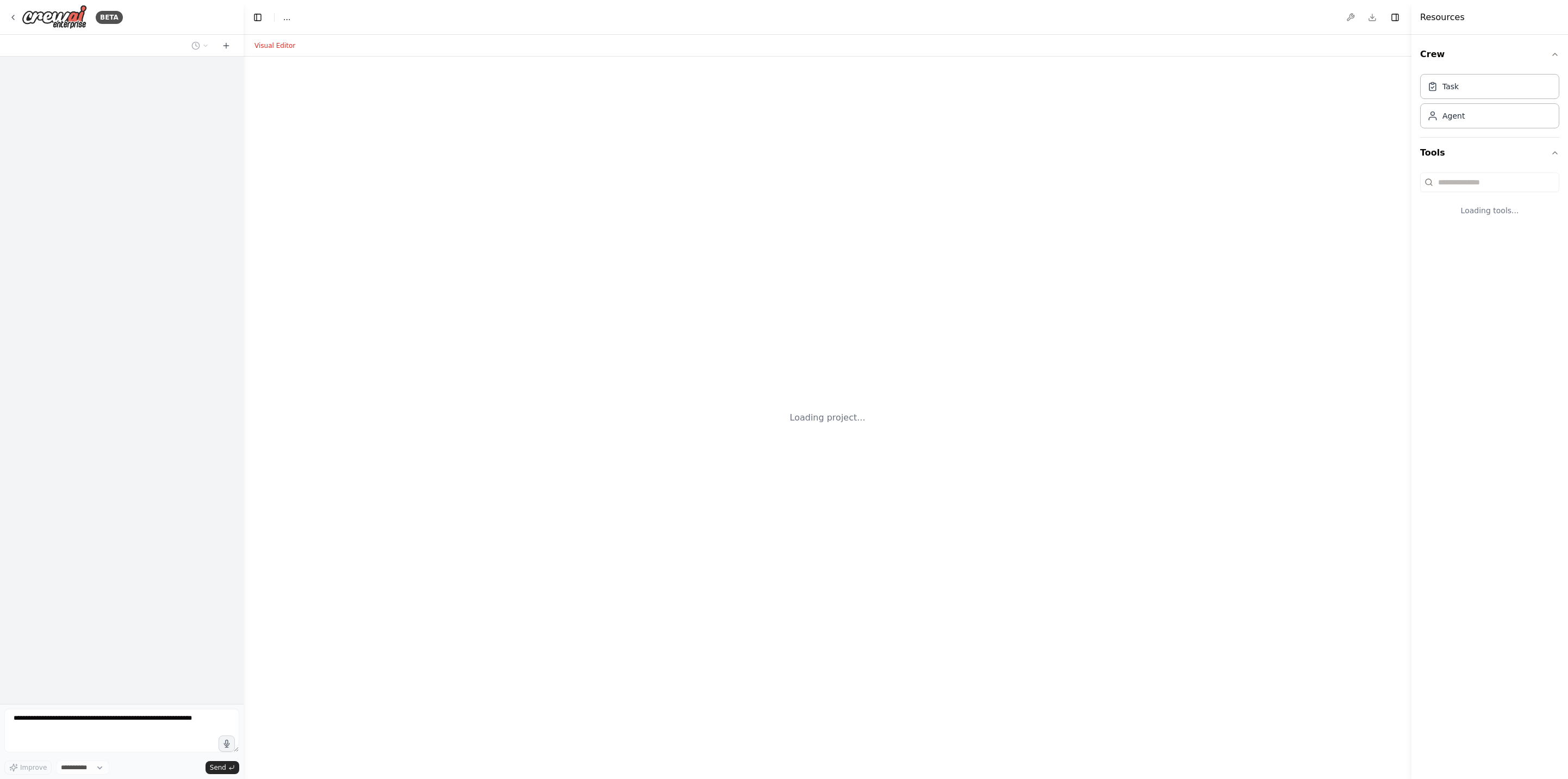
select select "****"
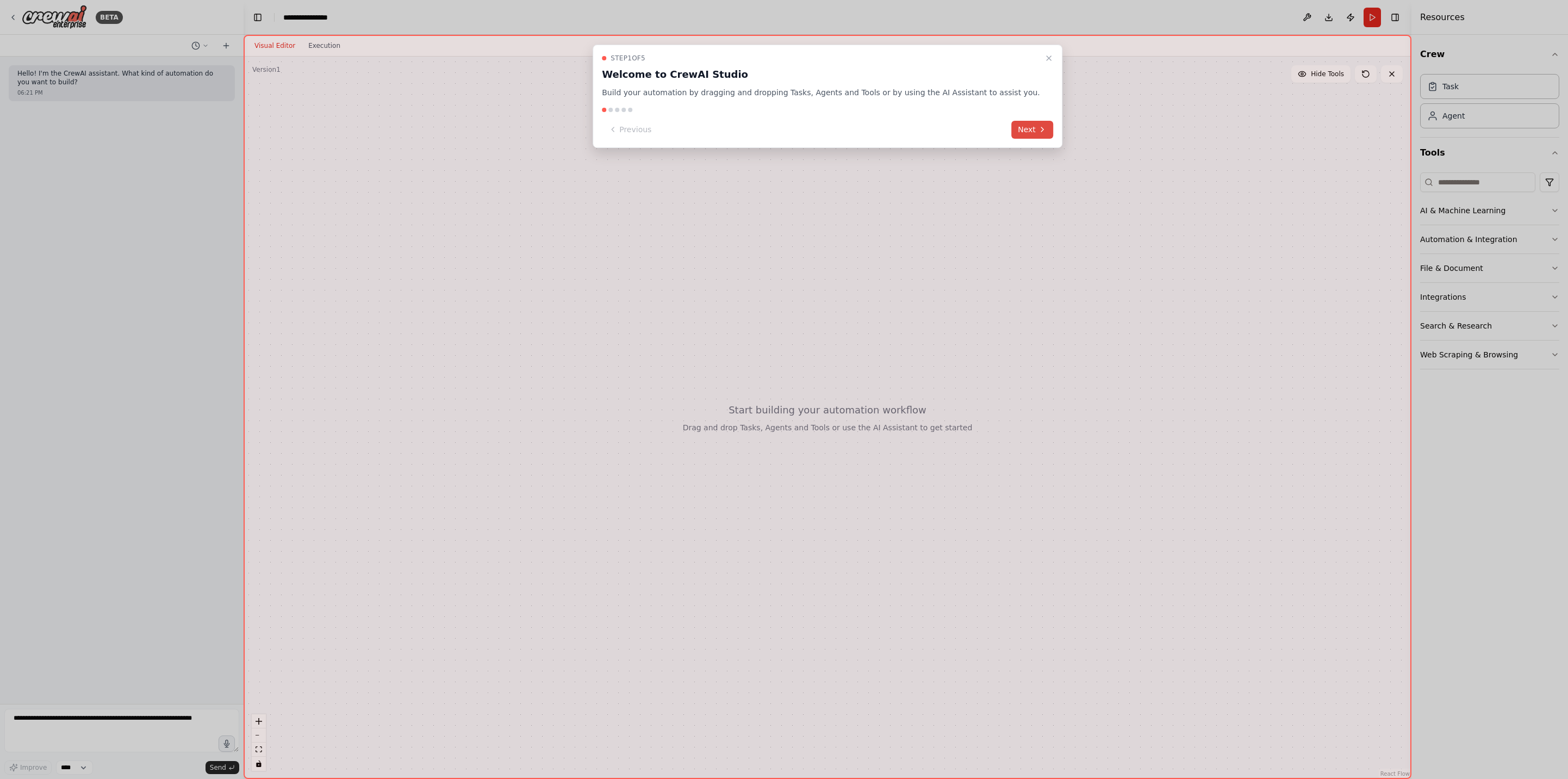
click at [1011, 130] on button "Next" at bounding box center [1032, 129] width 42 height 18
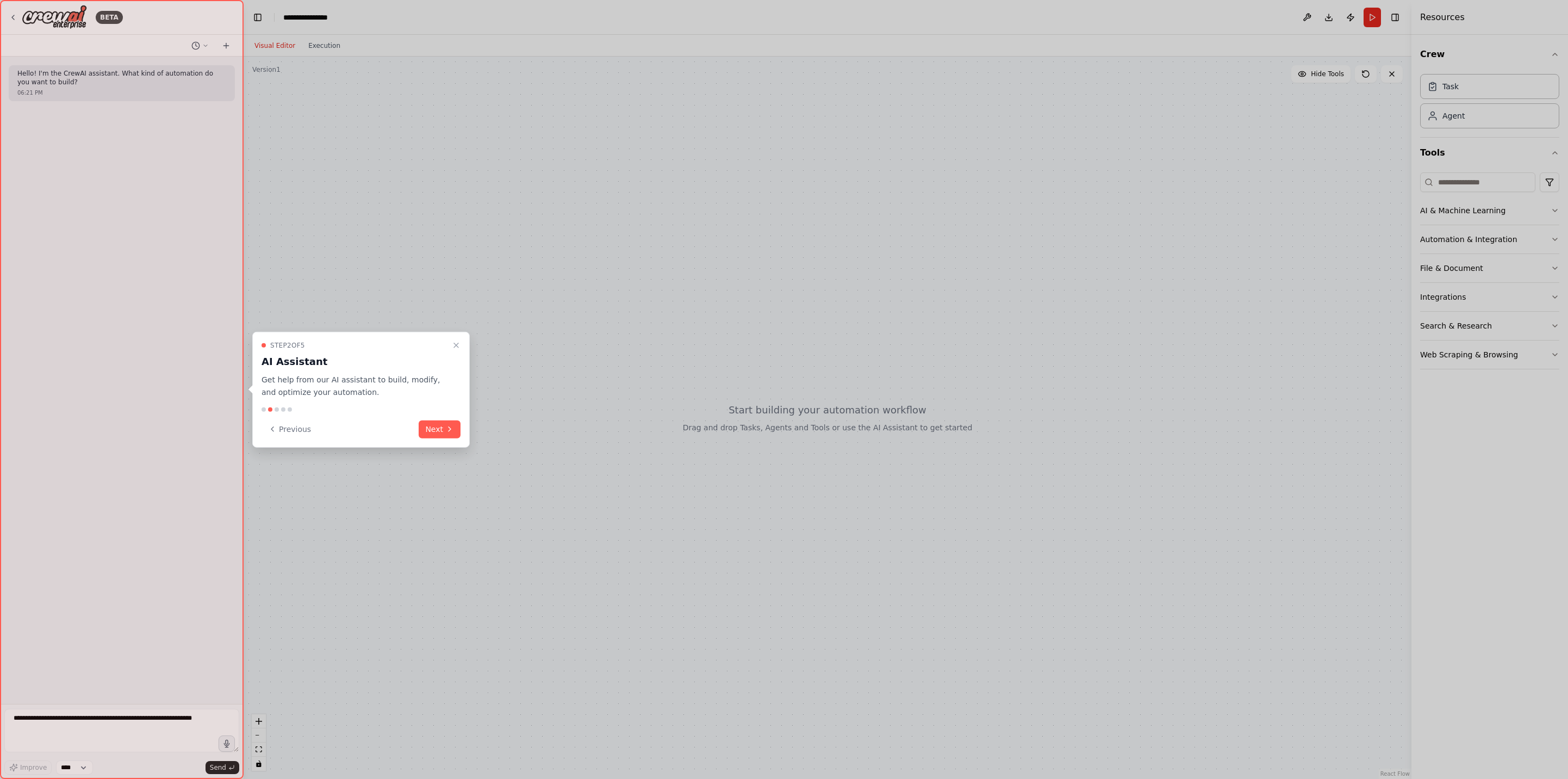
click at [449, 432] on icon at bounding box center [450, 429] width 9 height 9
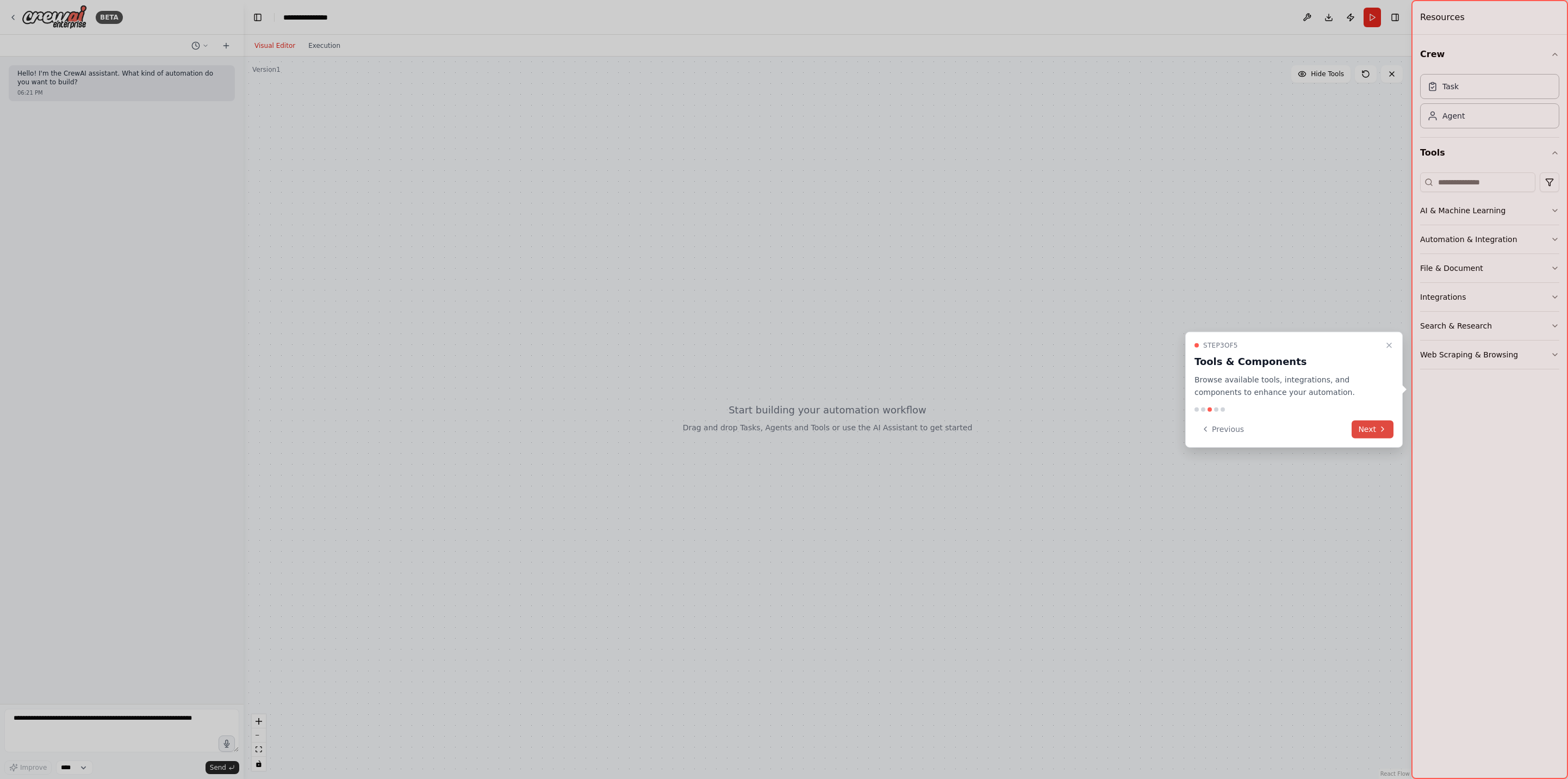
click at [1368, 423] on button "Next" at bounding box center [1373, 429] width 42 height 18
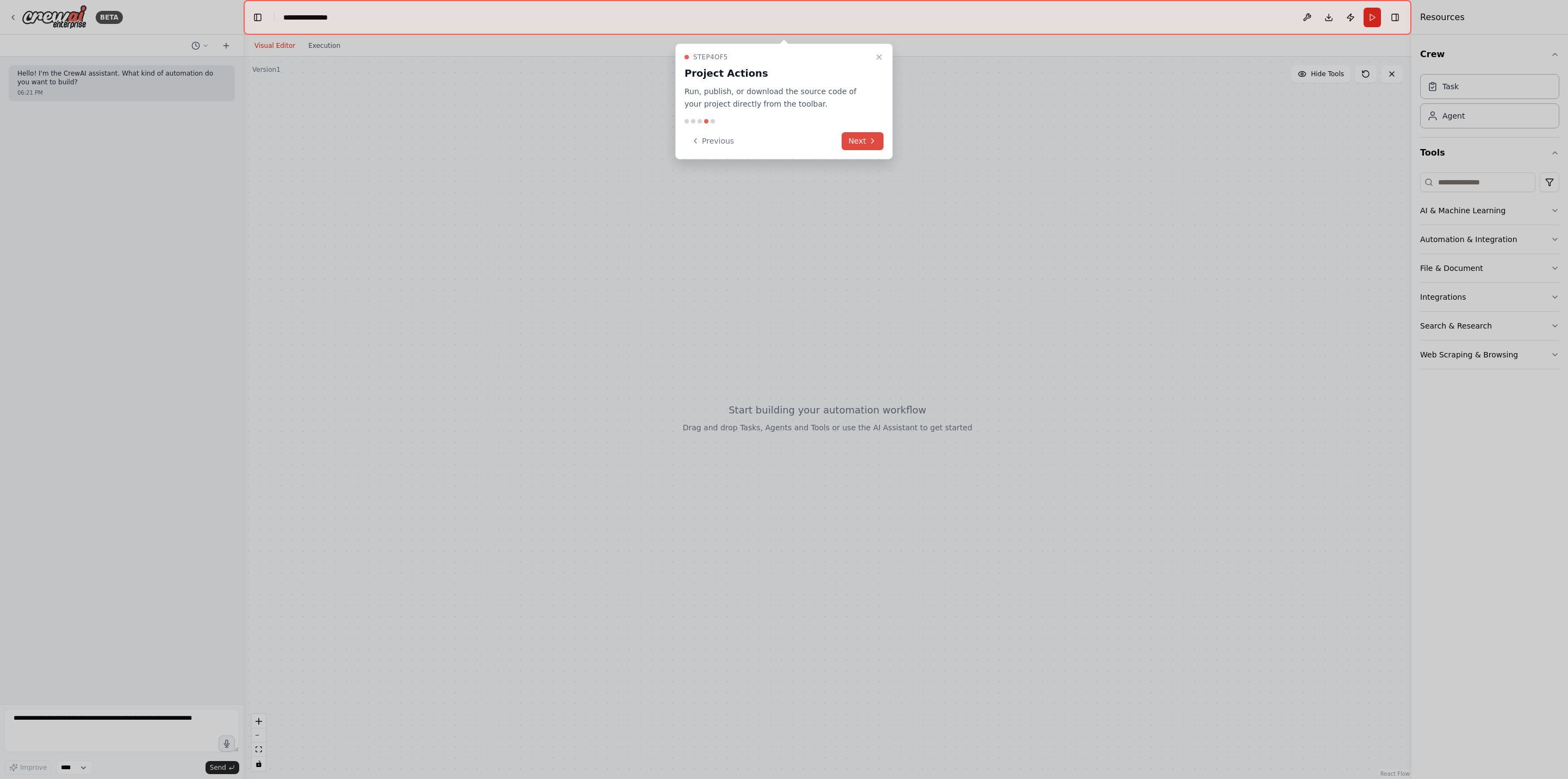
click at [869, 139] on icon at bounding box center [872, 141] width 9 height 9
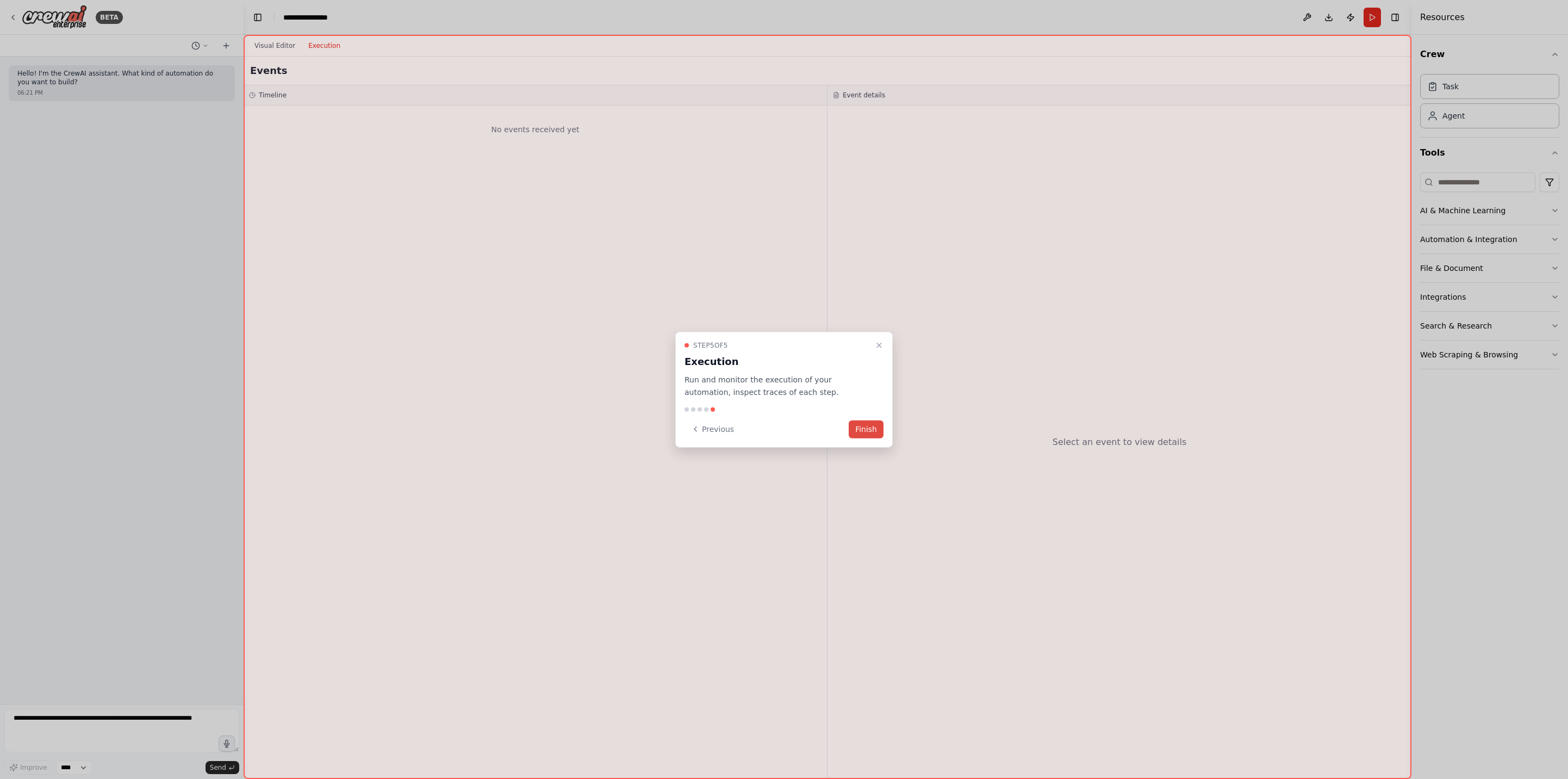
click at [862, 421] on button "Finish" at bounding box center [866, 429] width 35 height 18
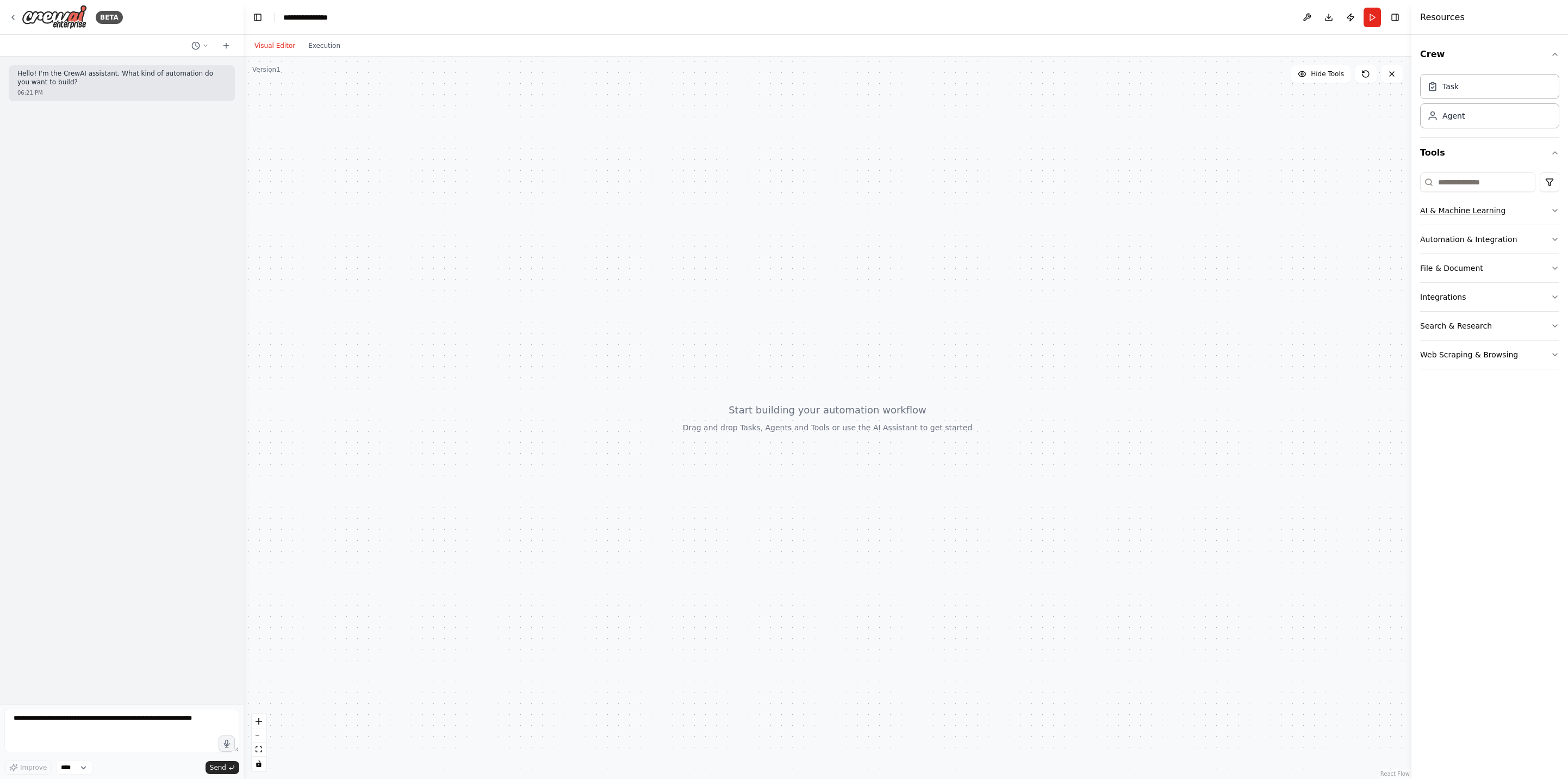
click at [1514, 216] on button "AI & Machine Learning" at bounding box center [1489, 210] width 139 height 28
click at [1522, 406] on button "Automation & Integration" at bounding box center [1489, 400] width 139 height 28
click at [1525, 480] on button "File & Document" at bounding box center [1489, 476] width 139 height 28
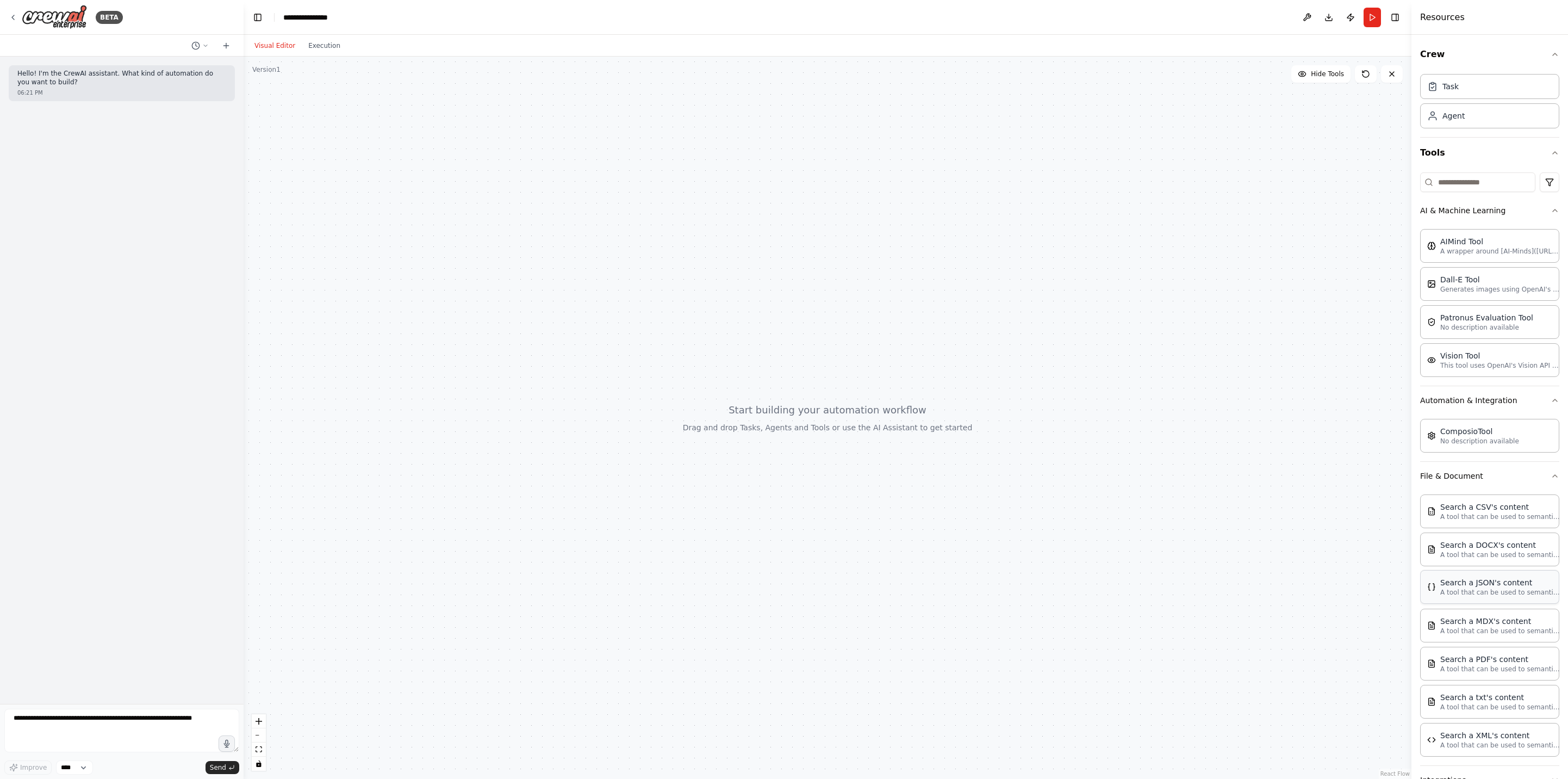
scroll to position [87, 0]
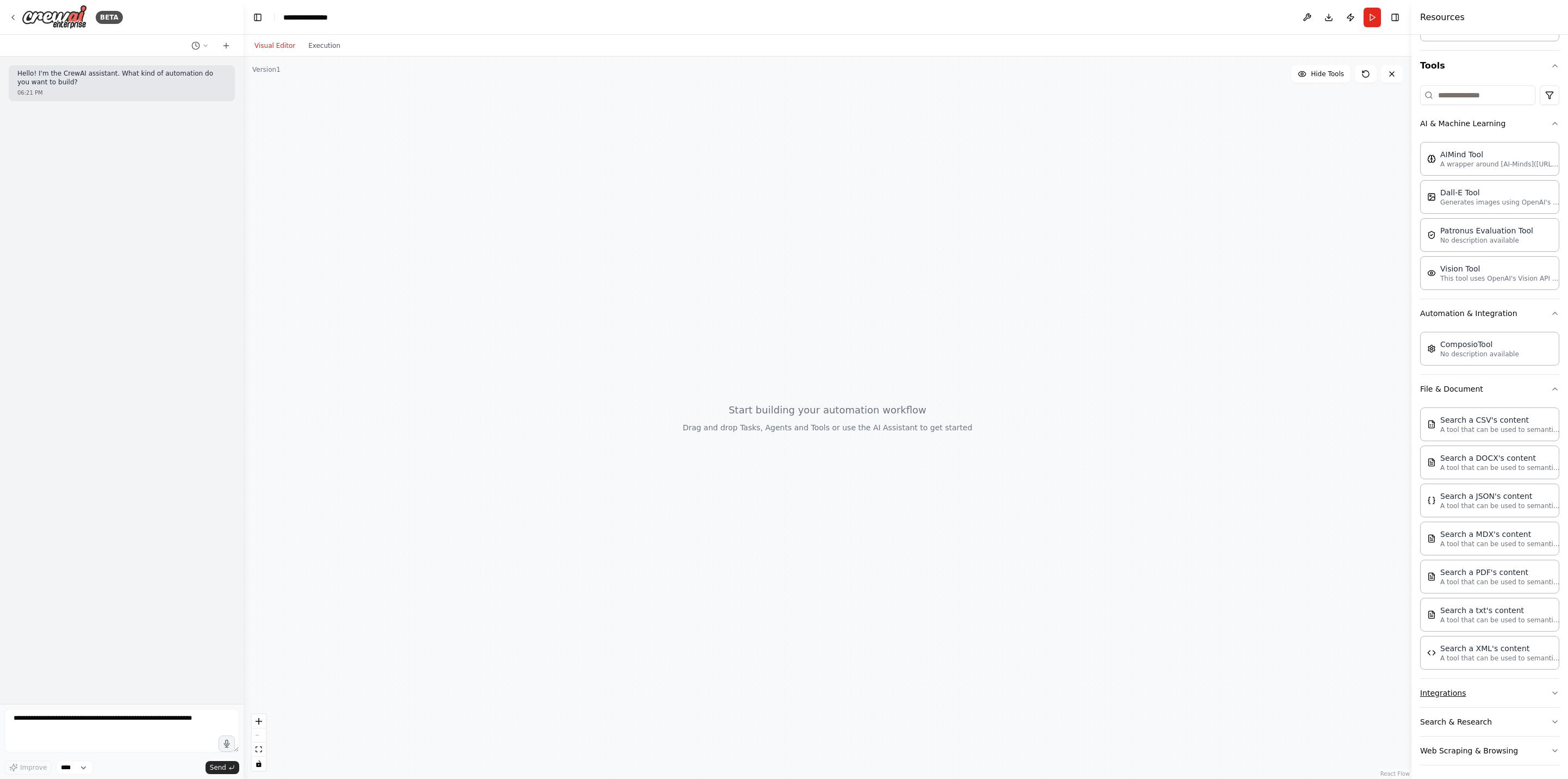
click at [1507, 691] on button "Integrations" at bounding box center [1489, 693] width 139 height 28
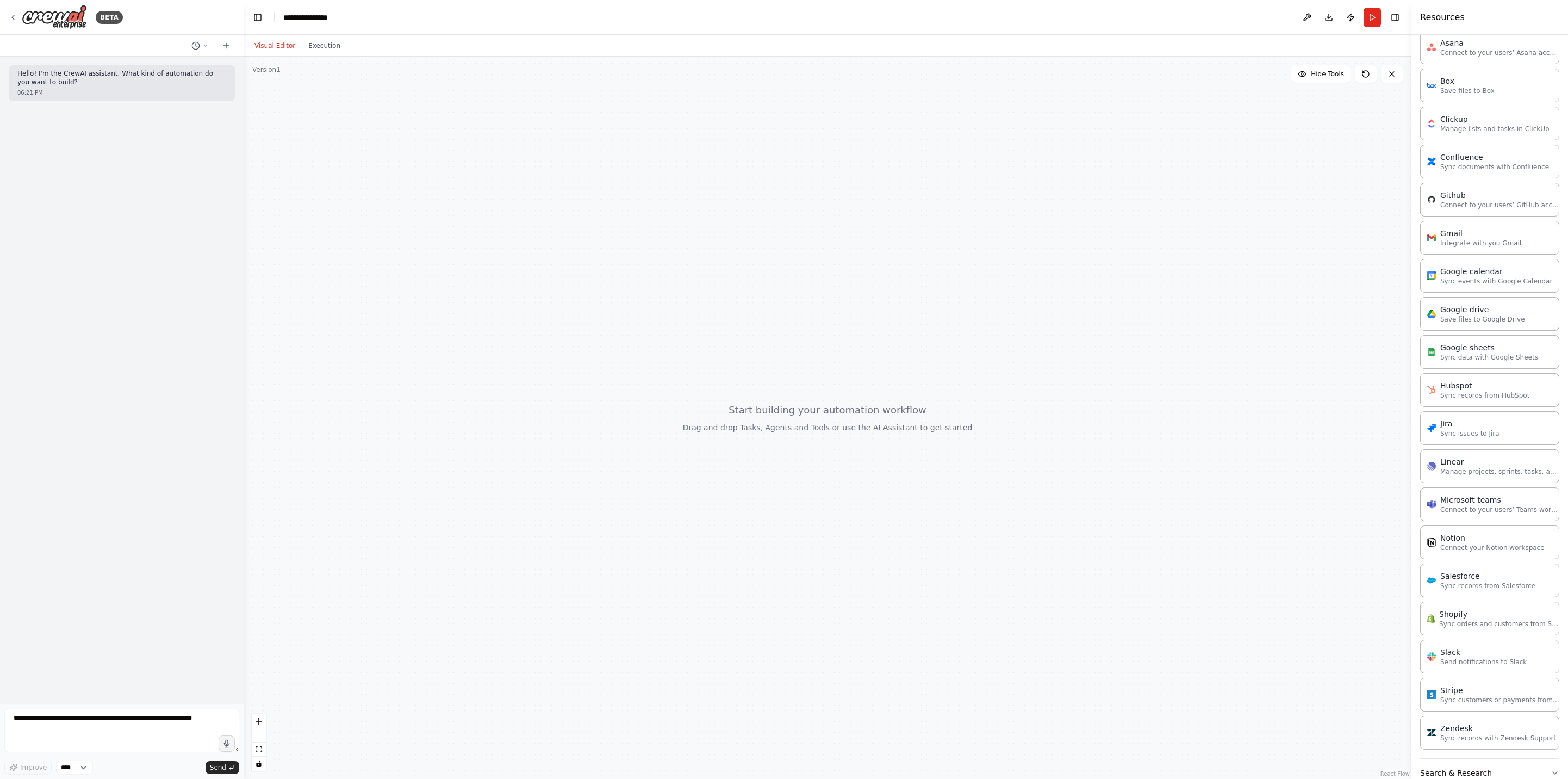
scroll to position [815, 0]
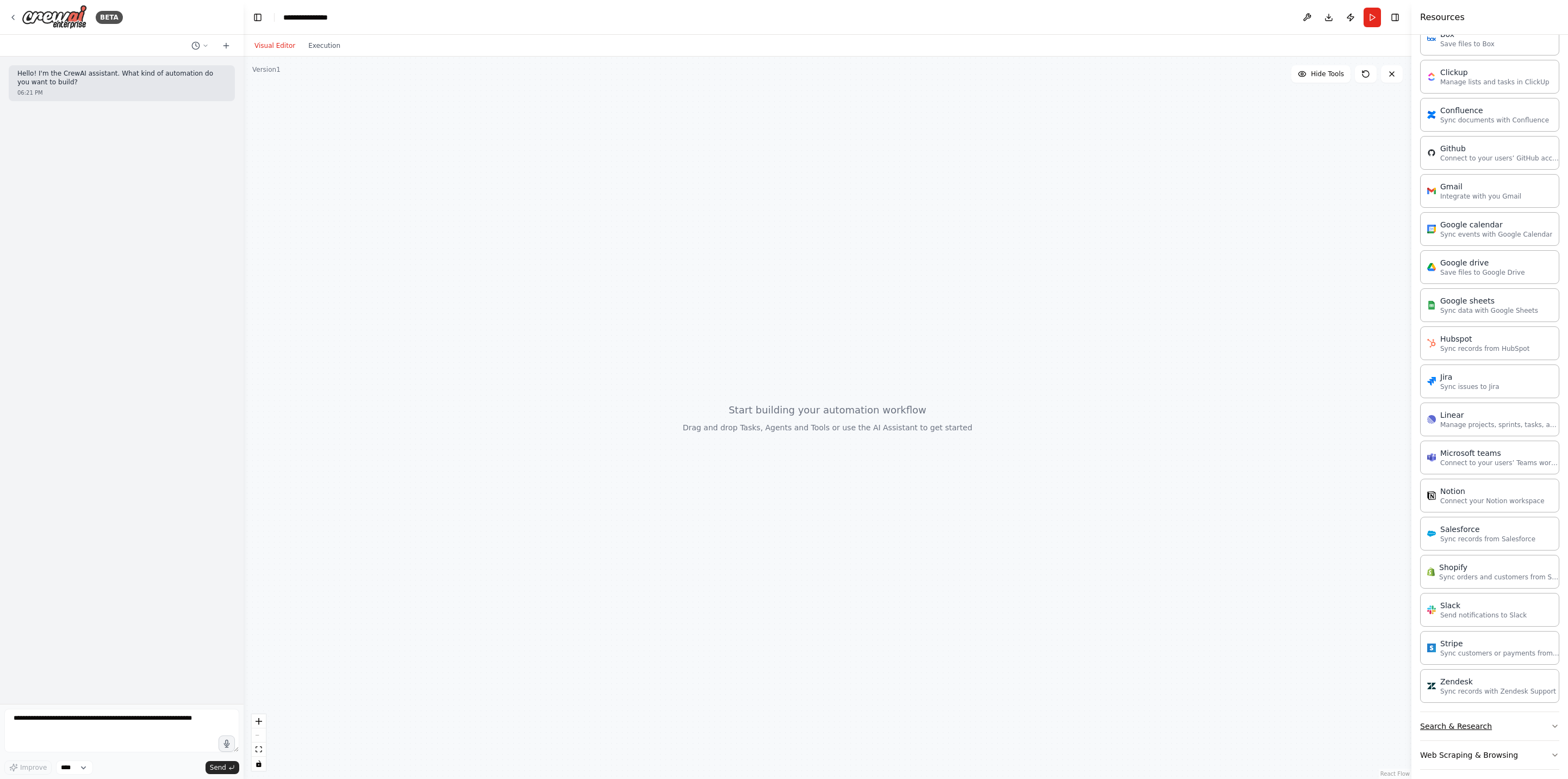
click at [1508, 713] on button "Search & Research" at bounding box center [1489, 726] width 139 height 28
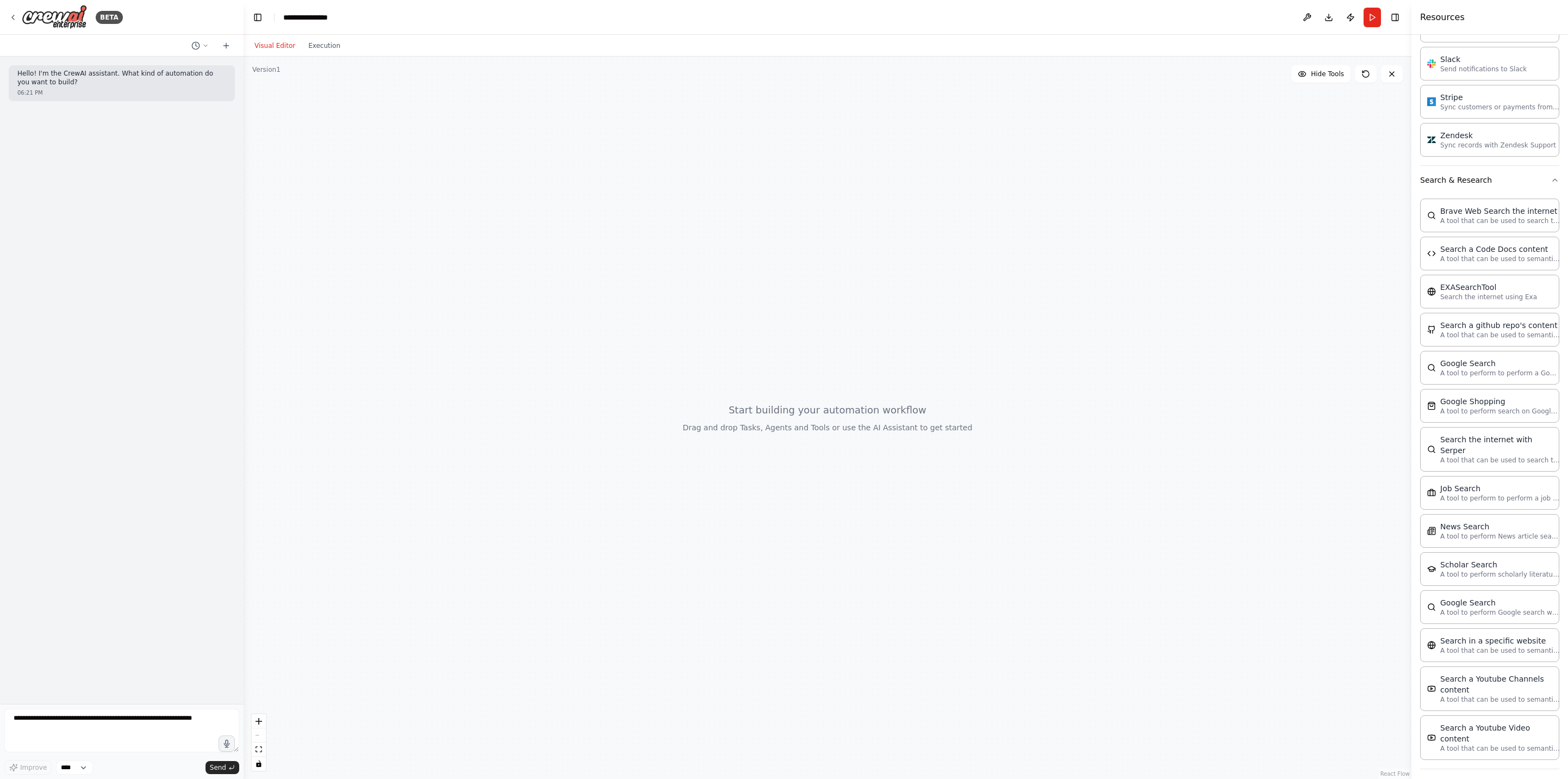
scroll to position [1364, 0]
click at [1484, 766] on button "Web Scraping & Browsing" at bounding box center [1489, 780] width 139 height 28
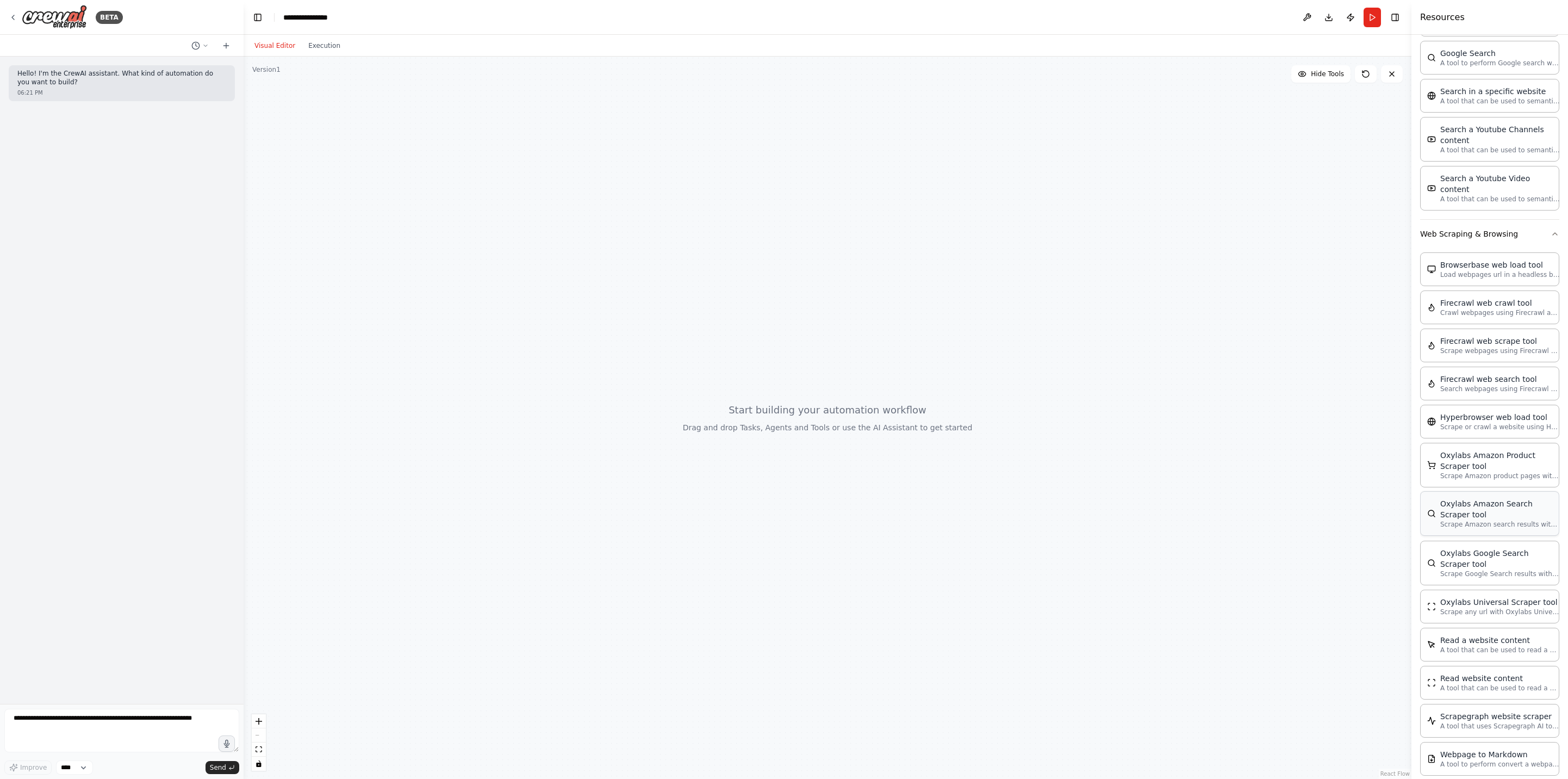
scroll to position [1936, 0]
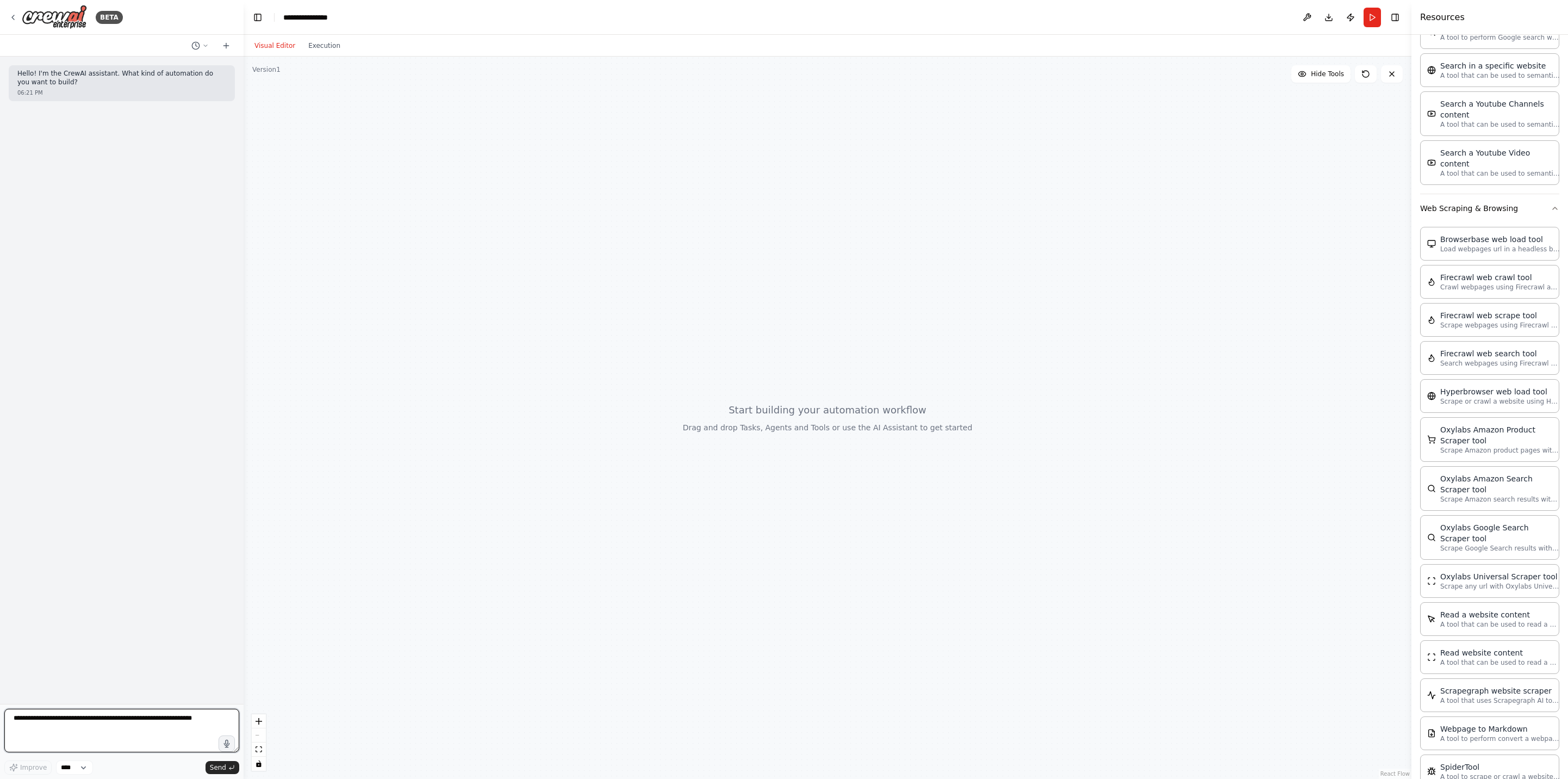
click at [83, 726] on textarea at bounding box center [122, 730] width 235 height 43
click at [685, 315] on div at bounding box center [827, 418] width 1168 height 722
click at [1314, 18] on button at bounding box center [1307, 18] width 18 height 19
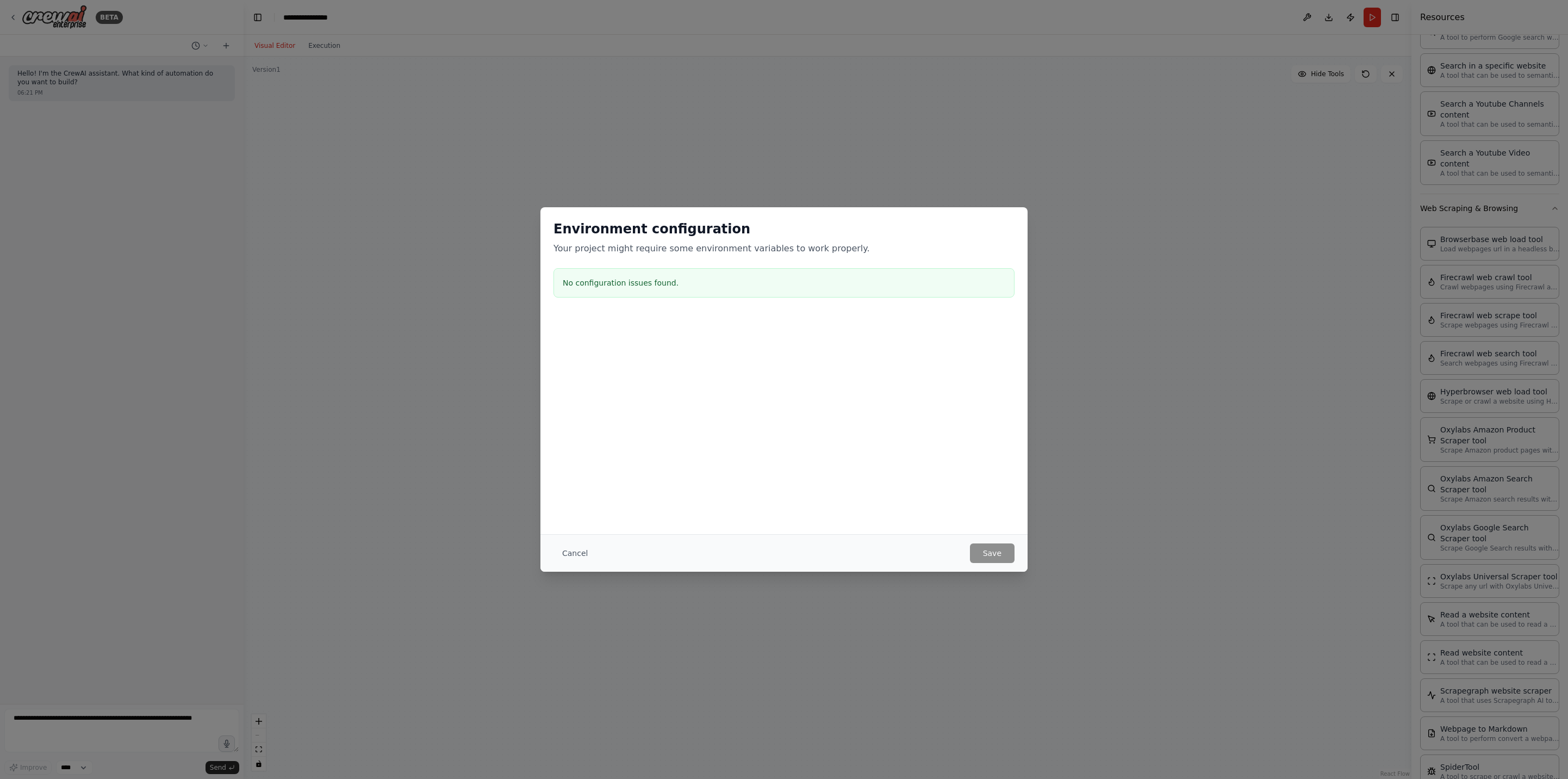
drag, startPoint x: 1059, startPoint y: 543, endPoint x: 1066, endPoint y: 538, distance: 8.6
click at [1059, 543] on div "Environment configuration Your project might require some environment variables…" at bounding box center [784, 389] width 1568 height 779
click at [1139, 506] on div "Environment configuration Your project might require some environment variables…" at bounding box center [784, 389] width 1568 height 779
click at [585, 548] on button "Cancel" at bounding box center [575, 553] width 43 height 19
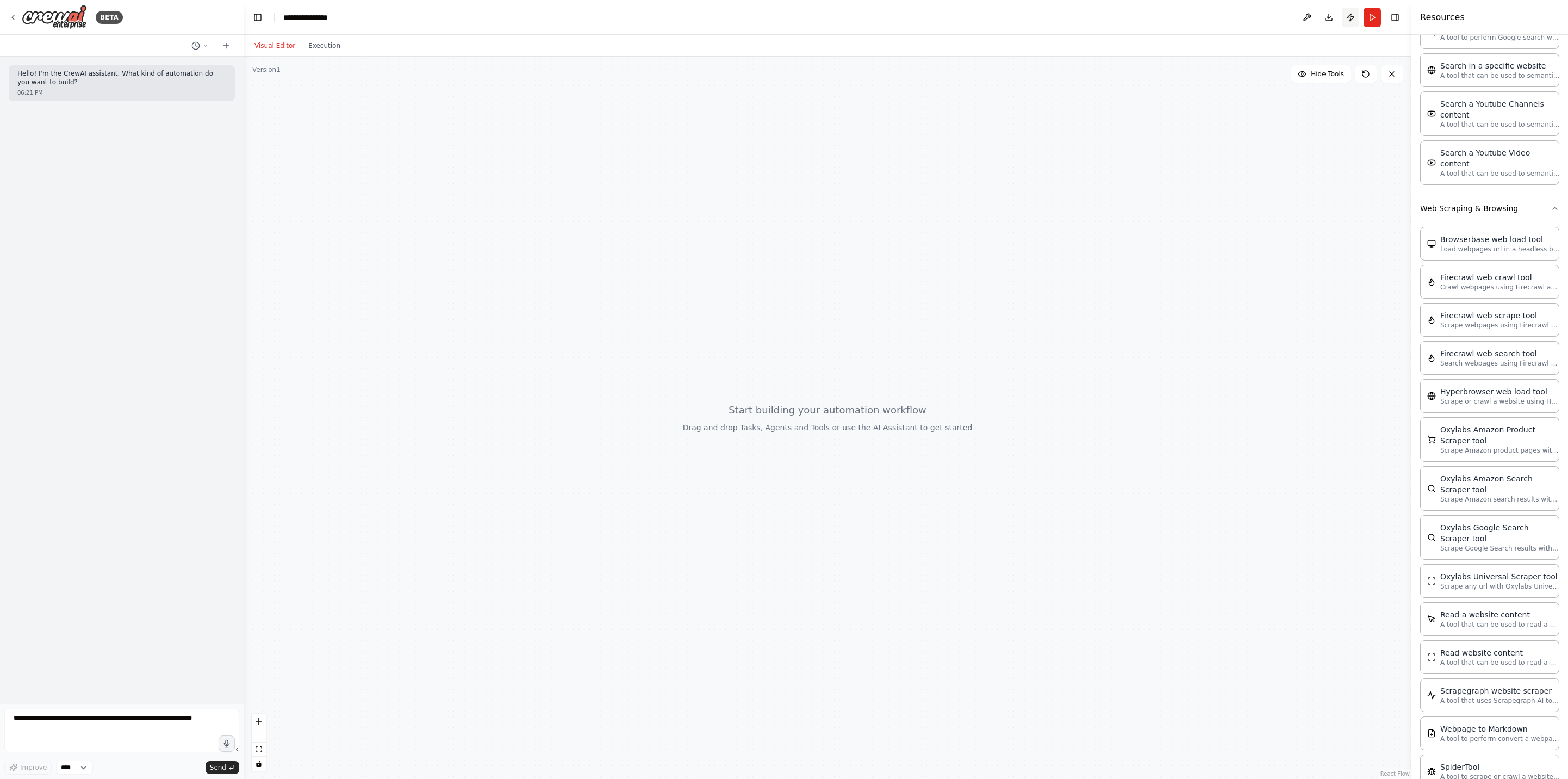
click at [1344, 21] on button "Publish" at bounding box center [1350, 18] width 18 height 19
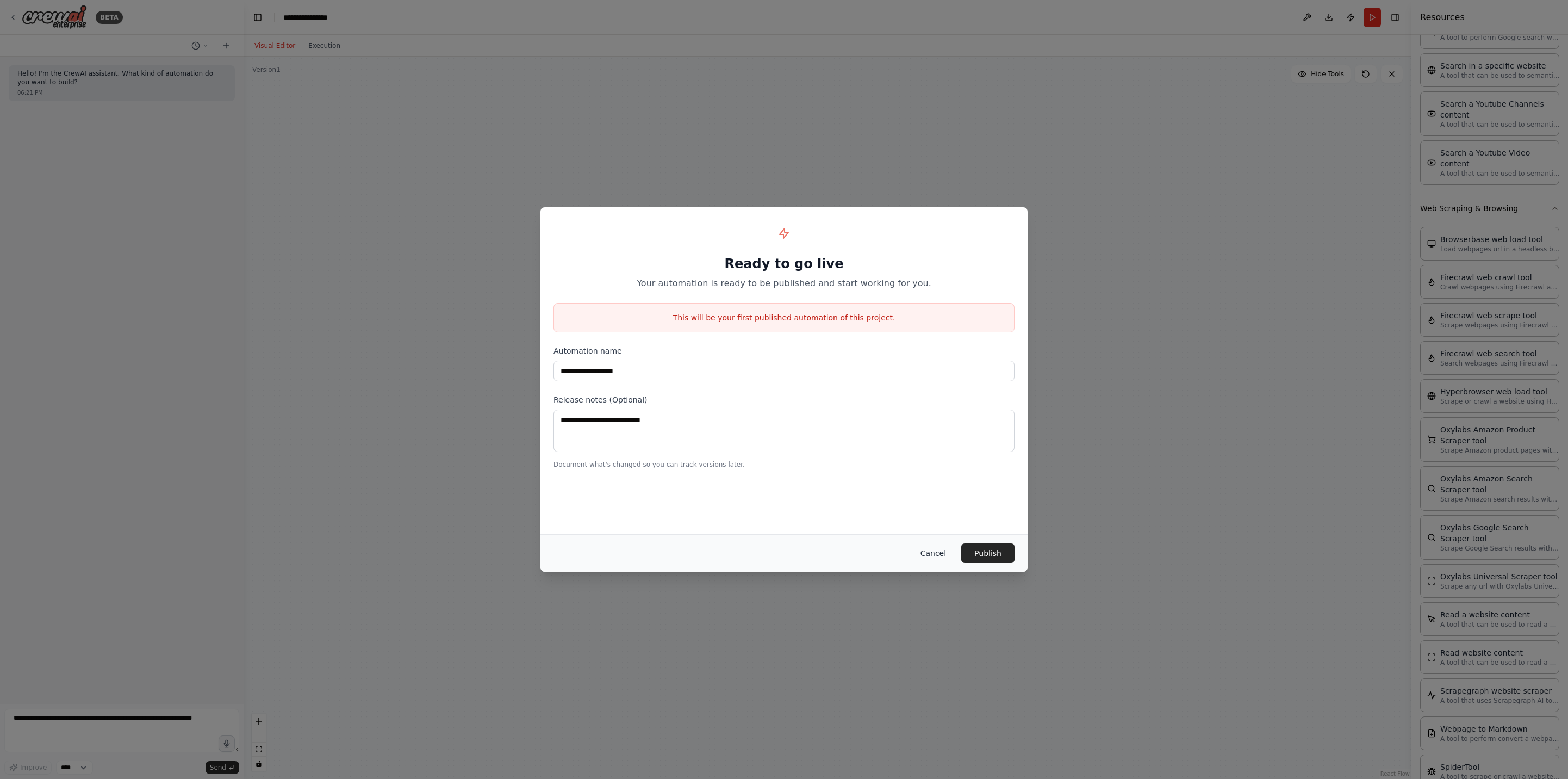
click at [944, 552] on button "Cancel" at bounding box center [933, 553] width 43 height 19
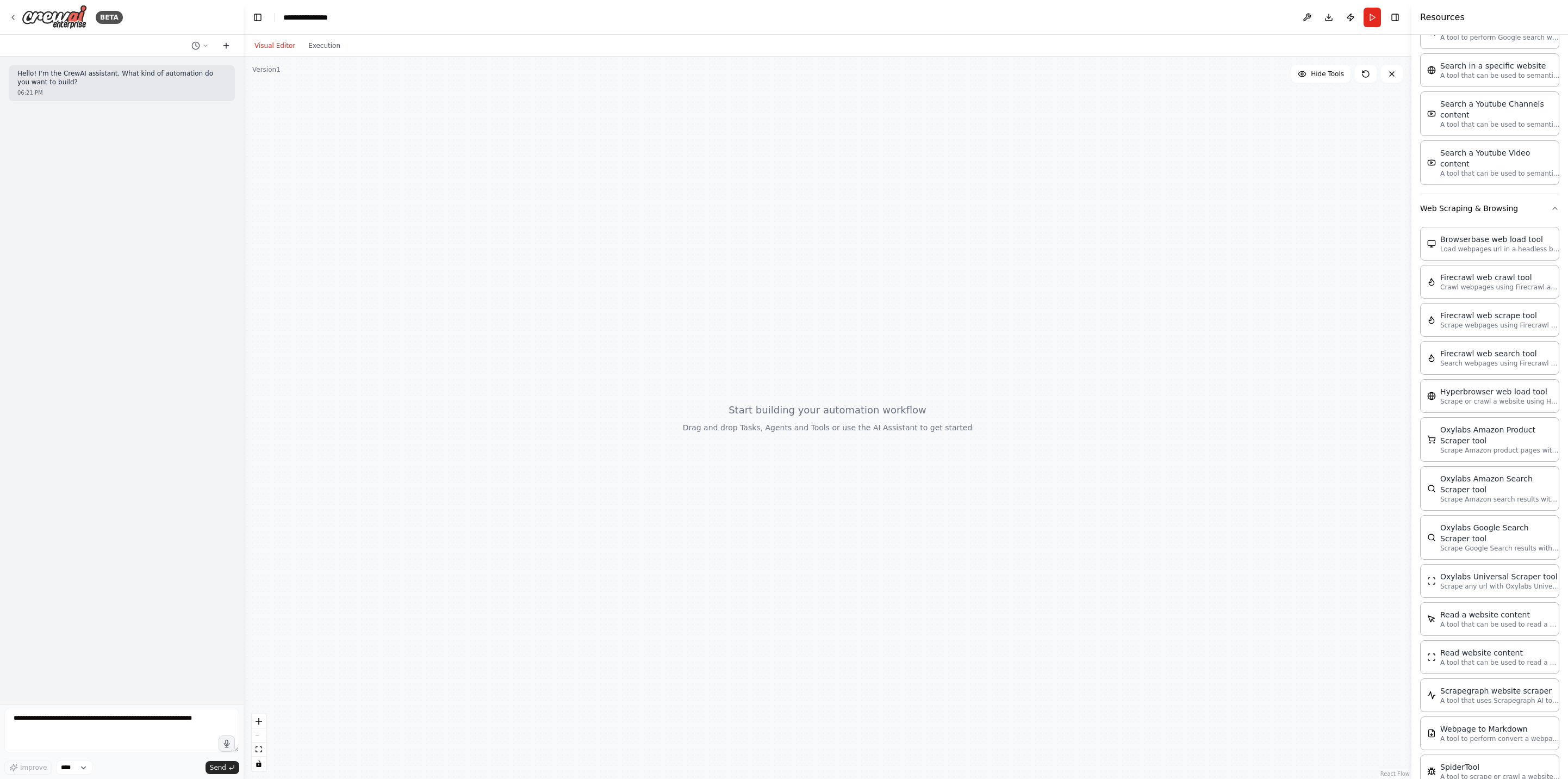
click at [225, 51] on button at bounding box center [226, 45] width 18 height 13
click at [419, 498] on div at bounding box center [827, 418] width 1168 height 722
